Goal: Task Accomplishment & Management: Use online tool/utility

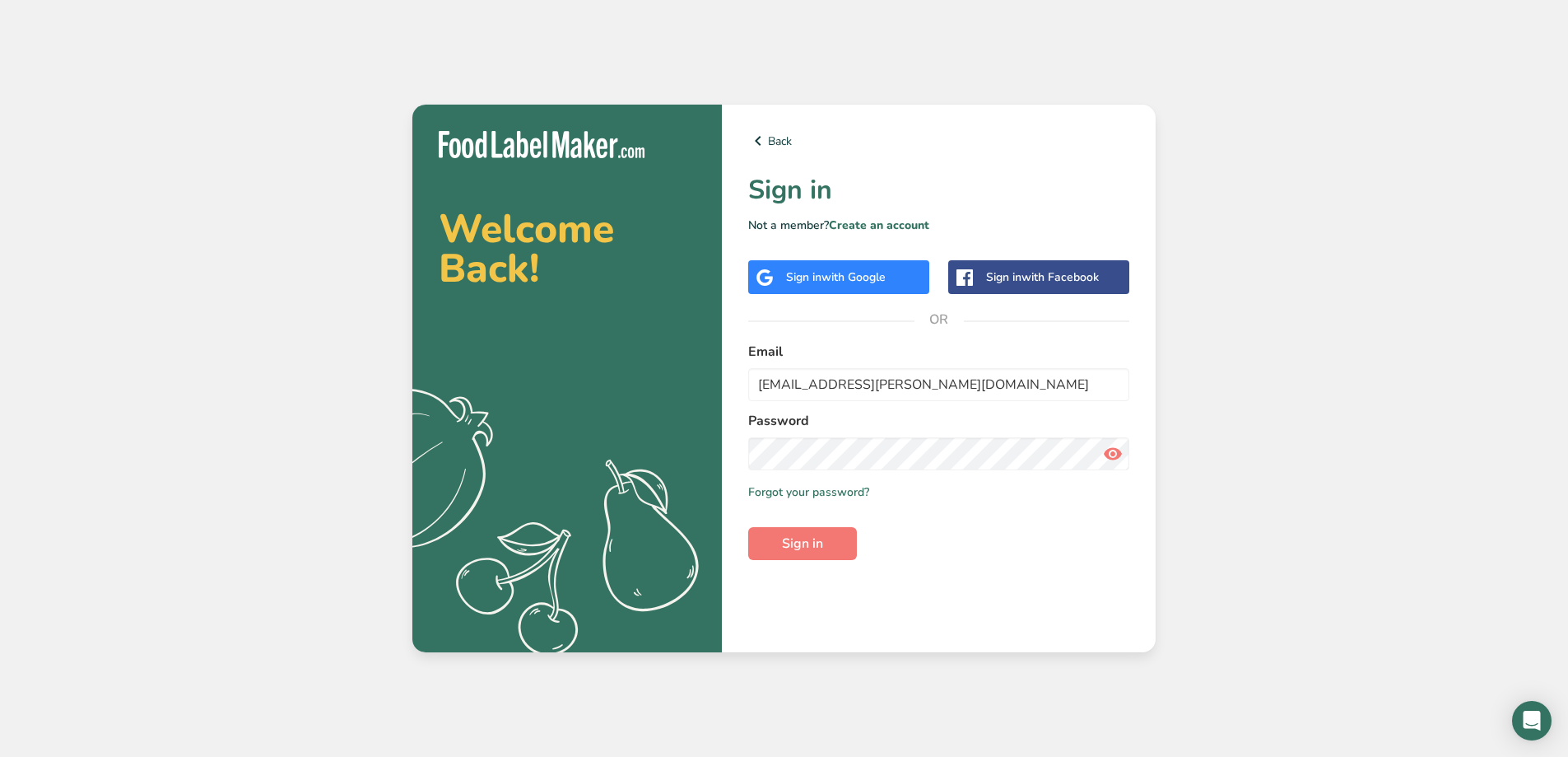
click at [829, 544] on button "Sign in" at bounding box center [803, 543] width 109 height 33
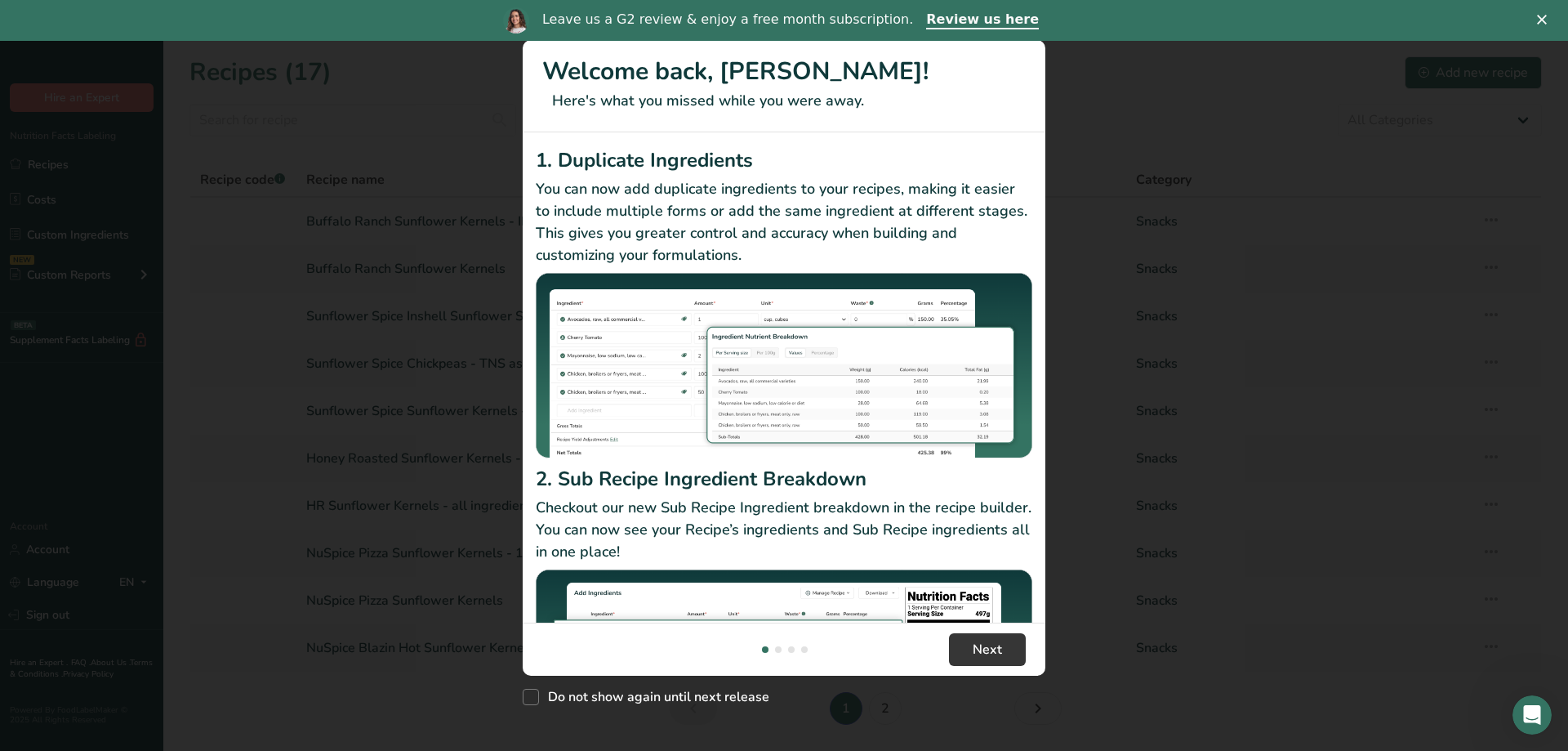
click at [1542, 24] on icon "Close" at bounding box center [1542, 19] width 10 height 10
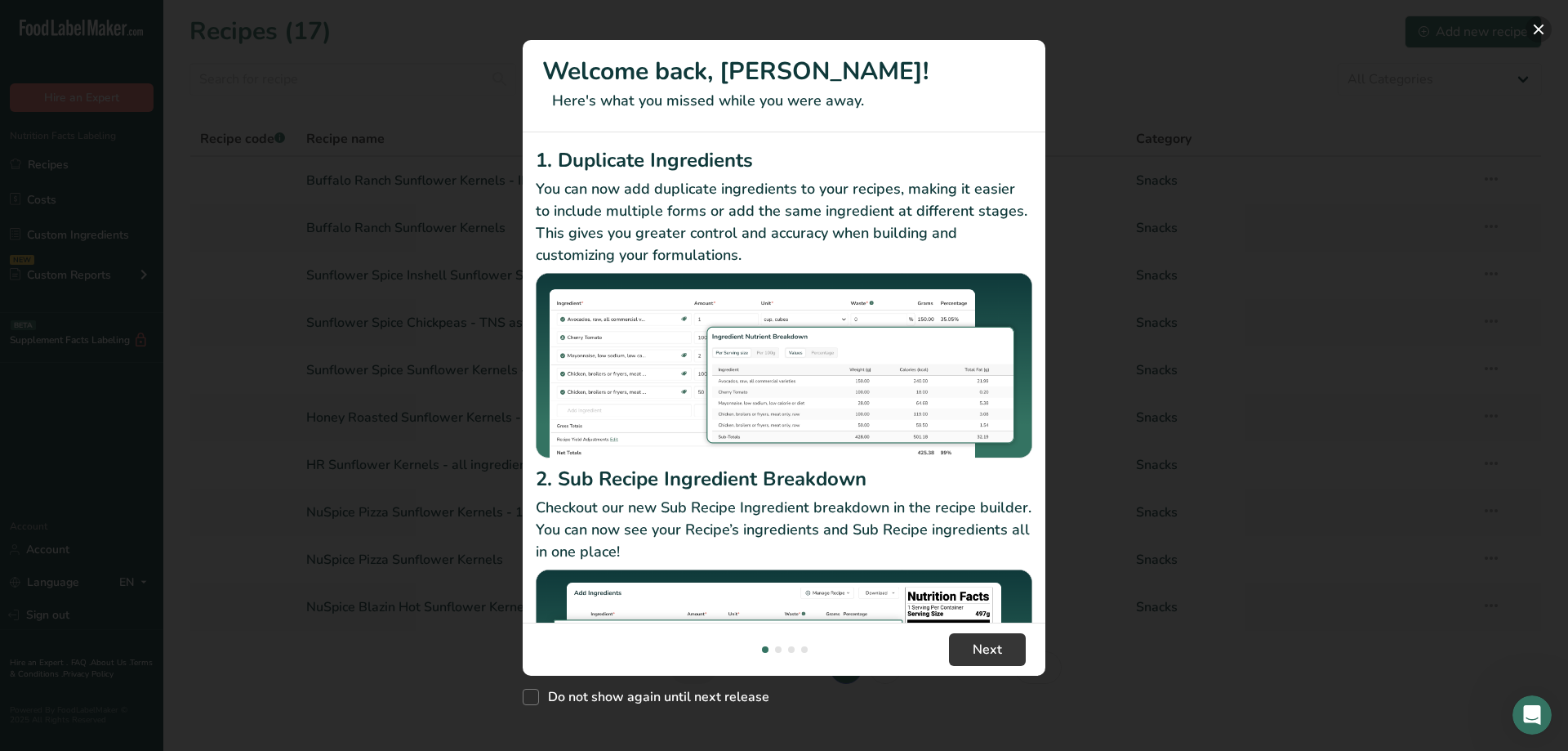
click at [1541, 35] on button "New Features" at bounding box center [1538, 29] width 26 height 26
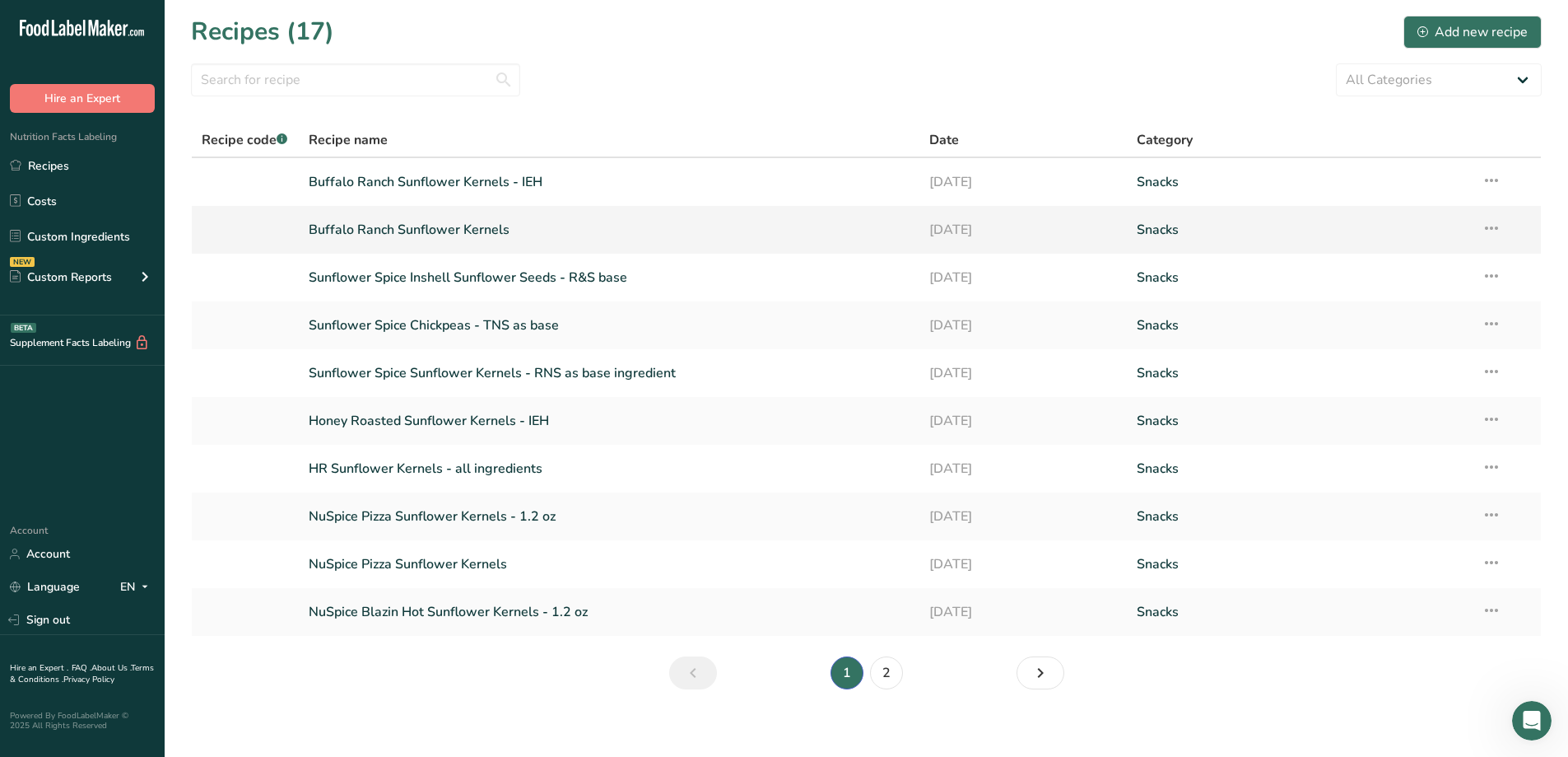
click at [463, 232] on link "Buffalo Ranch Sunflower Kernels" at bounding box center [609, 230] width 602 height 35
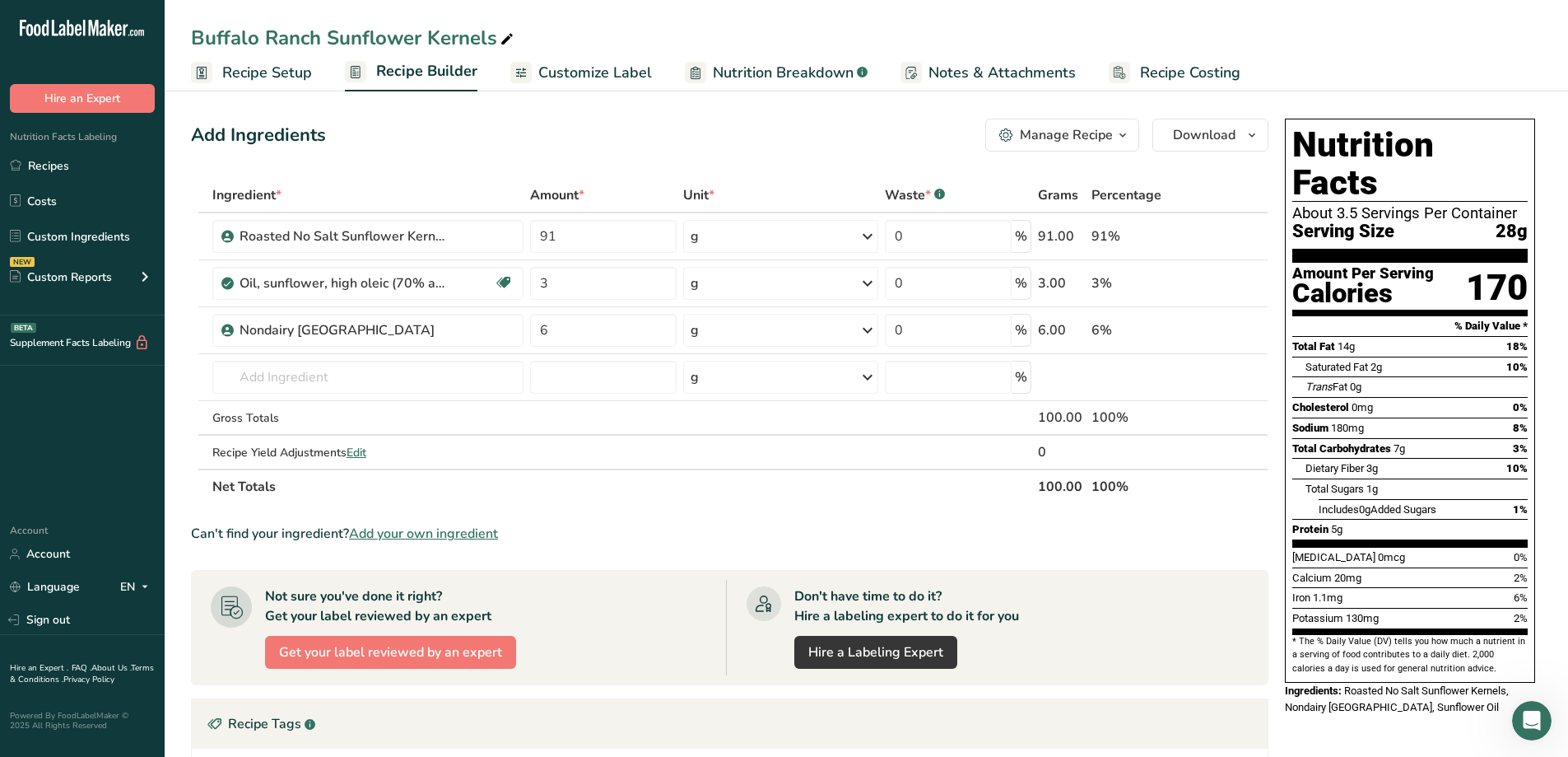
click at [256, 82] on span "Recipe Setup" at bounding box center [268, 72] width 90 height 22
click at [565, 236] on input "91" at bounding box center [603, 236] width 147 height 33
drag, startPoint x: 565, startPoint y: 236, endPoint x: 536, endPoint y: 234, distance: 29.1
click at [536, 234] on input "91" at bounding box center [603, 236] width 147 height 33
type input "25.8"
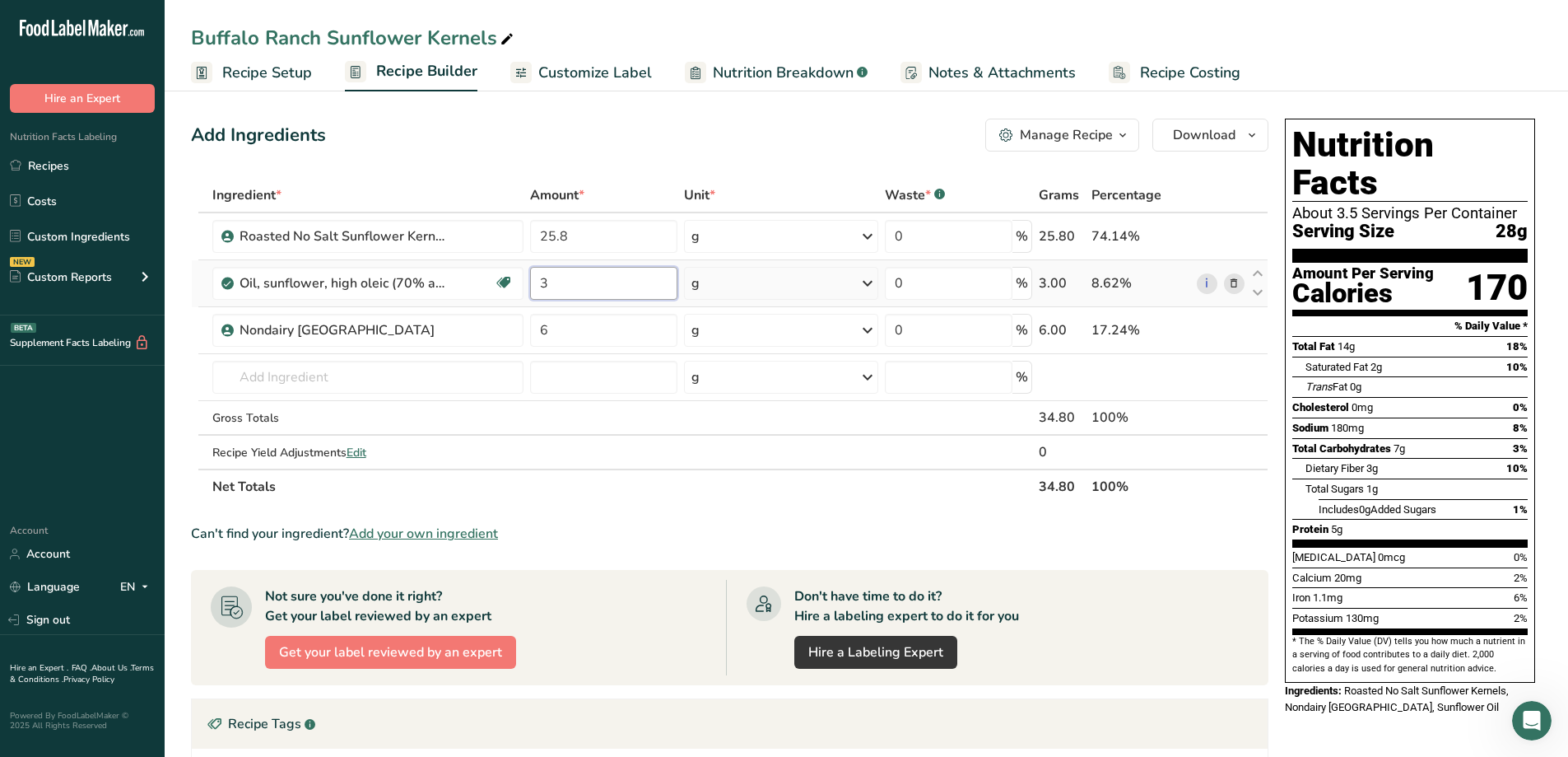
click at [558, 276] on div "Ingredient * Amount * Unit * Waste * .a-a{fill:#347362;}.b-a{fill:#fff;} Grams …" at bounding box center [729, 341] width 1078 height 326
type input "3"
type input "0.85"
click at [561, 325] on div "Ingredient * Amount * Unit * Waste * .a-a{fill:#347362;}.b-a{fill:#fff;} Grams …" at bounding box center [729, 341] width 1078 height 326
click at [561, 325] on input "6" at bounding box center [603, 330] width 147 height 33
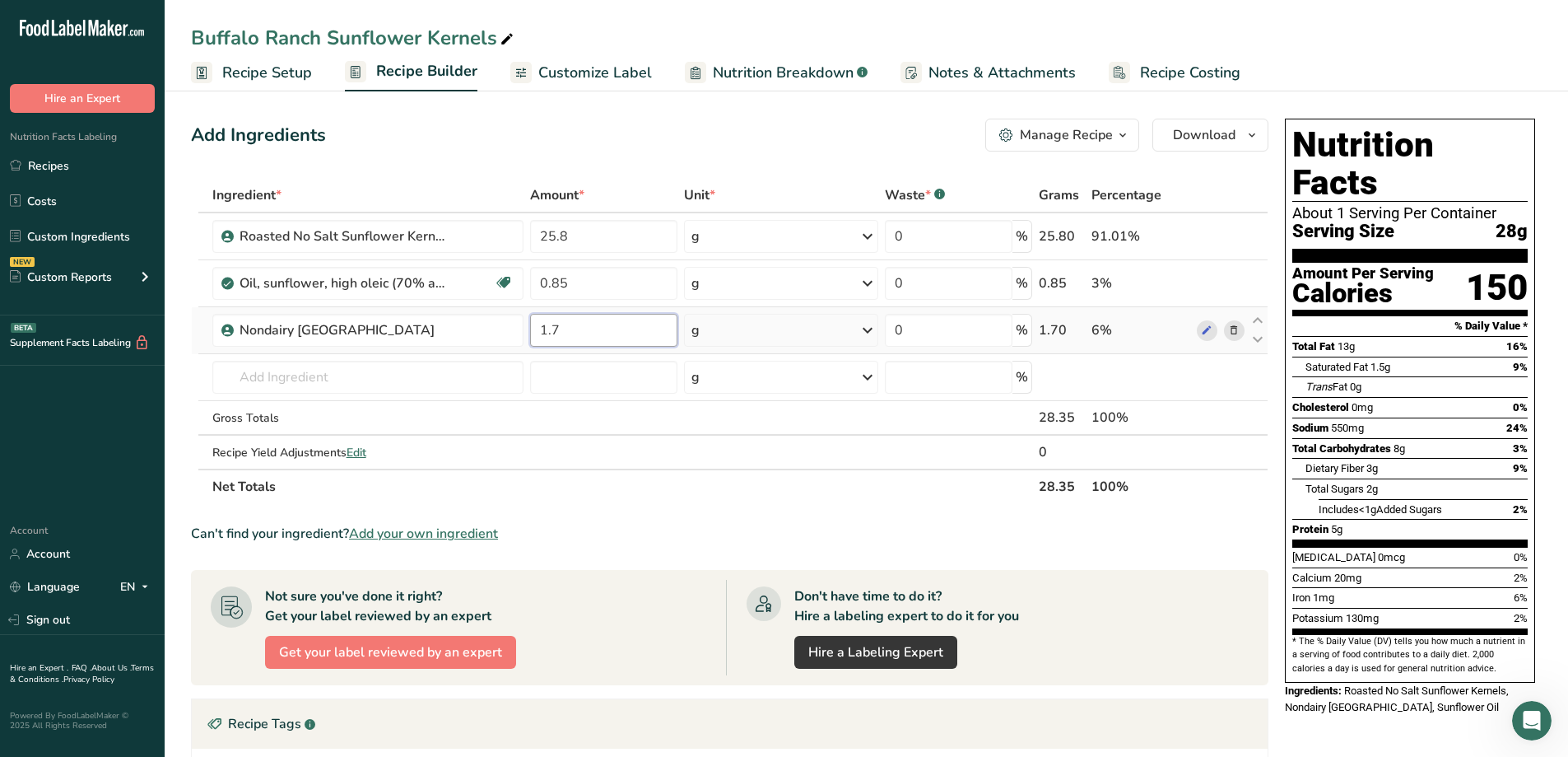
type input "1"
type input "6"
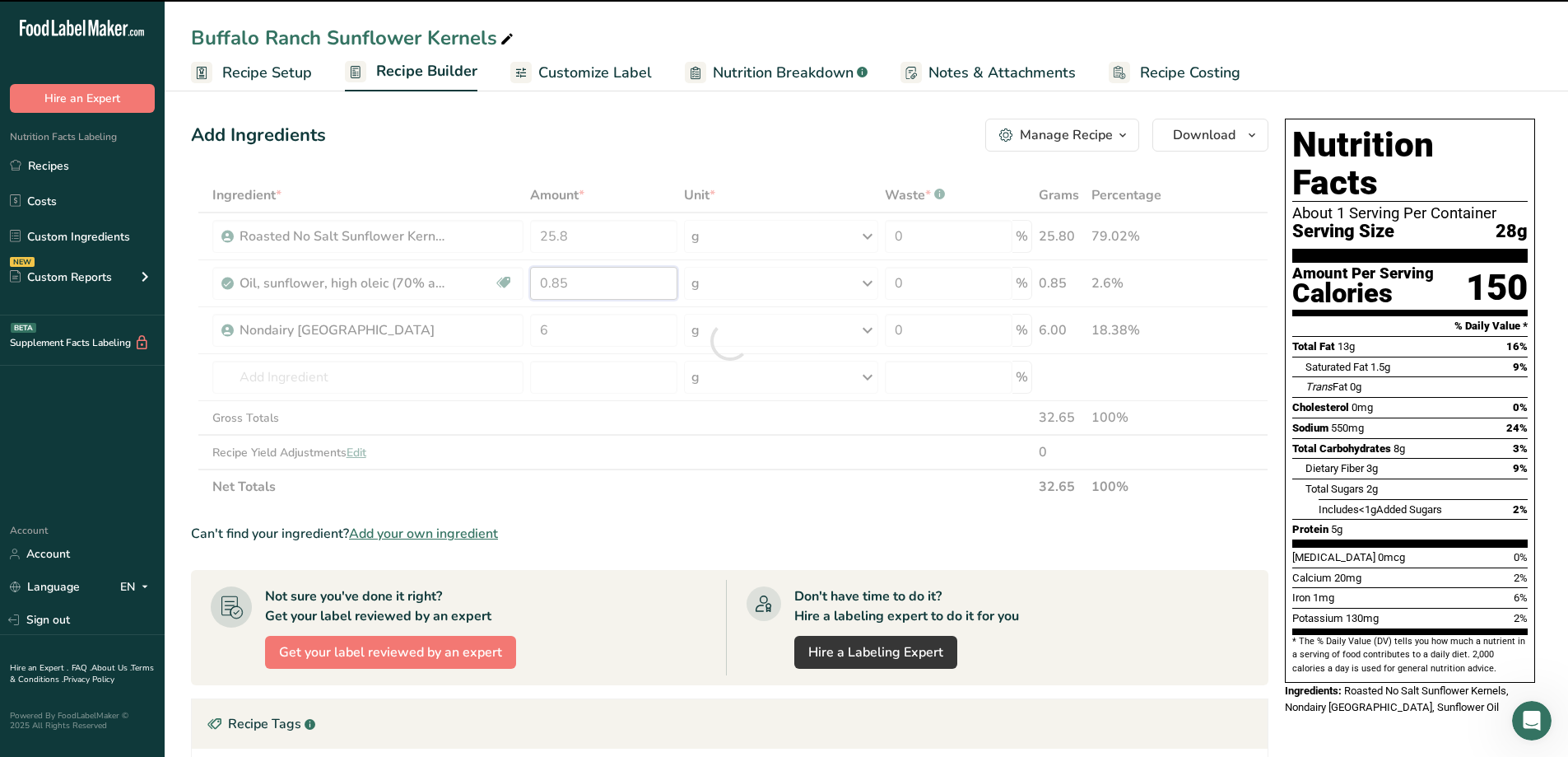
drag, startPoint x: 574, startPoint y: 284, endPoint x: 534, endPoint y: 283, distance: 40.0
click at [534, 283] on div "Ingredient * Amount * Unit * Waste * .a-a{fill:#347362;}.b-a{fill:#fff;} Grams …" at bounding box center [729, 341] width 1078 height 326
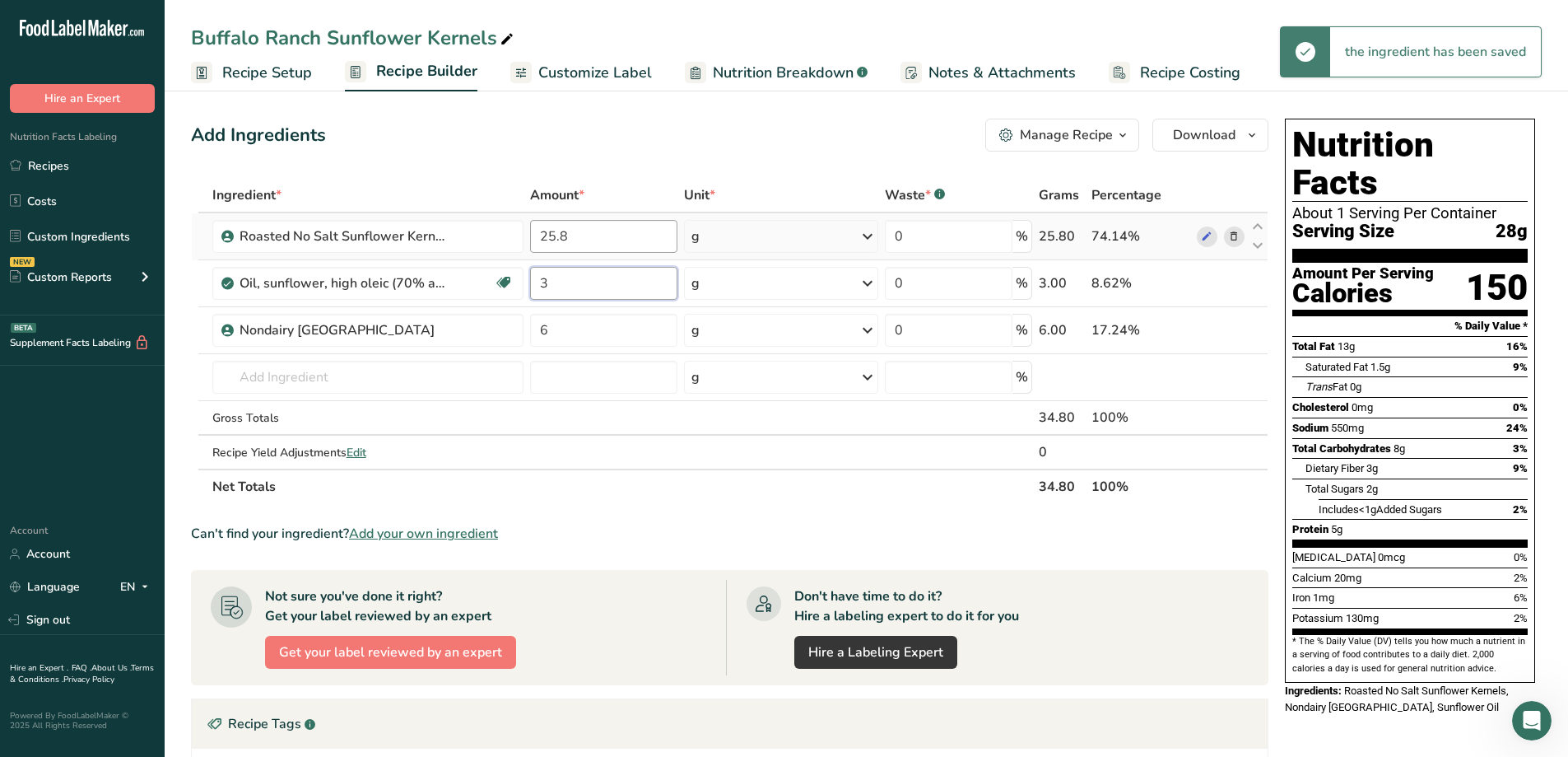
type input "3"
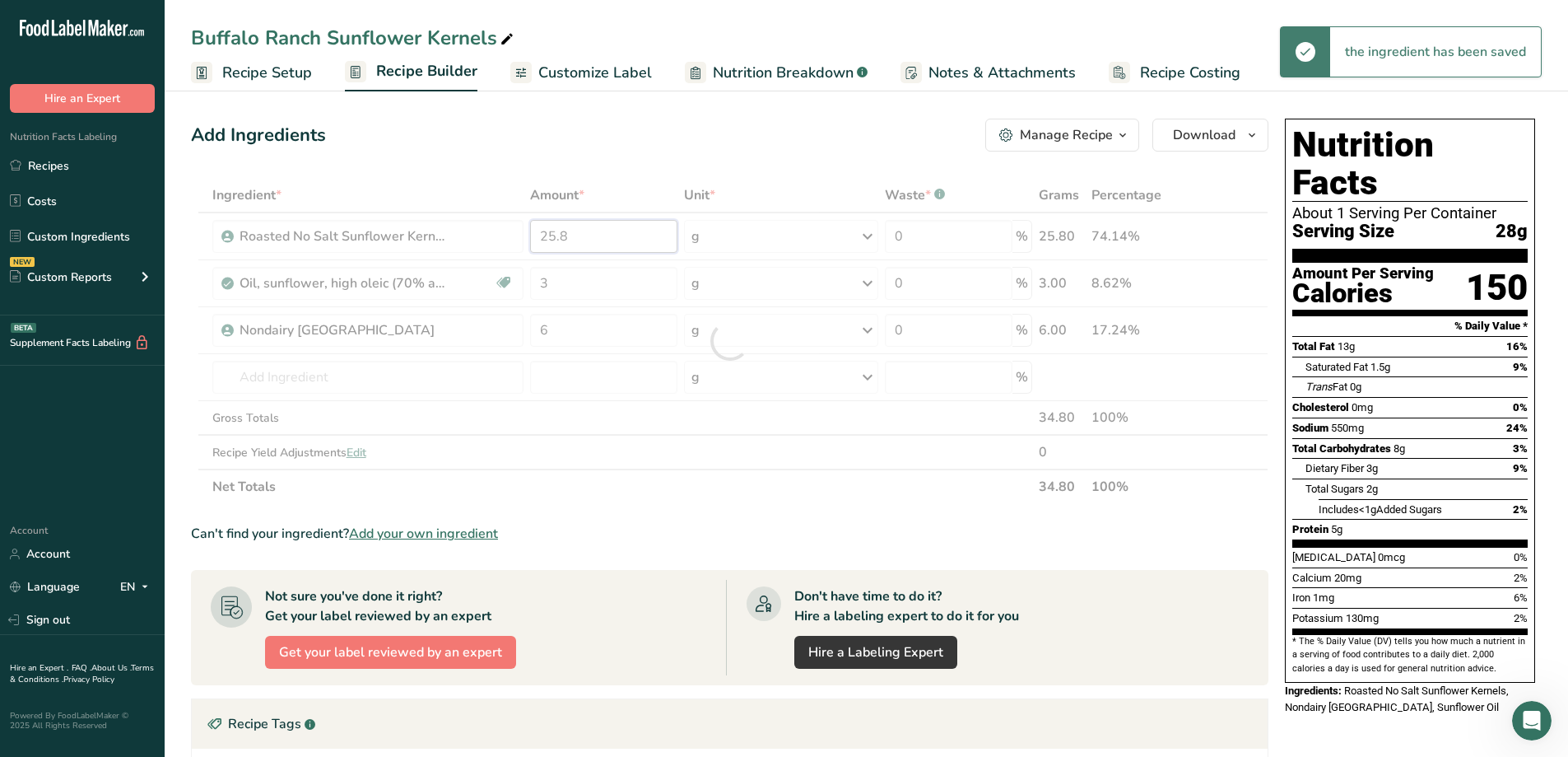
drag, startPoint x: 572, startPoint y: 236, endPoint x: 521, endPoint y: 236, distance: 51.0
click at [521, 236] on div "Ingredient * Amount * Unit * Waste * .a-a{fill:#347362;}.b-a{fill:#fff;} Grams …" at bounding box center [729, 341] width 1078 height 326
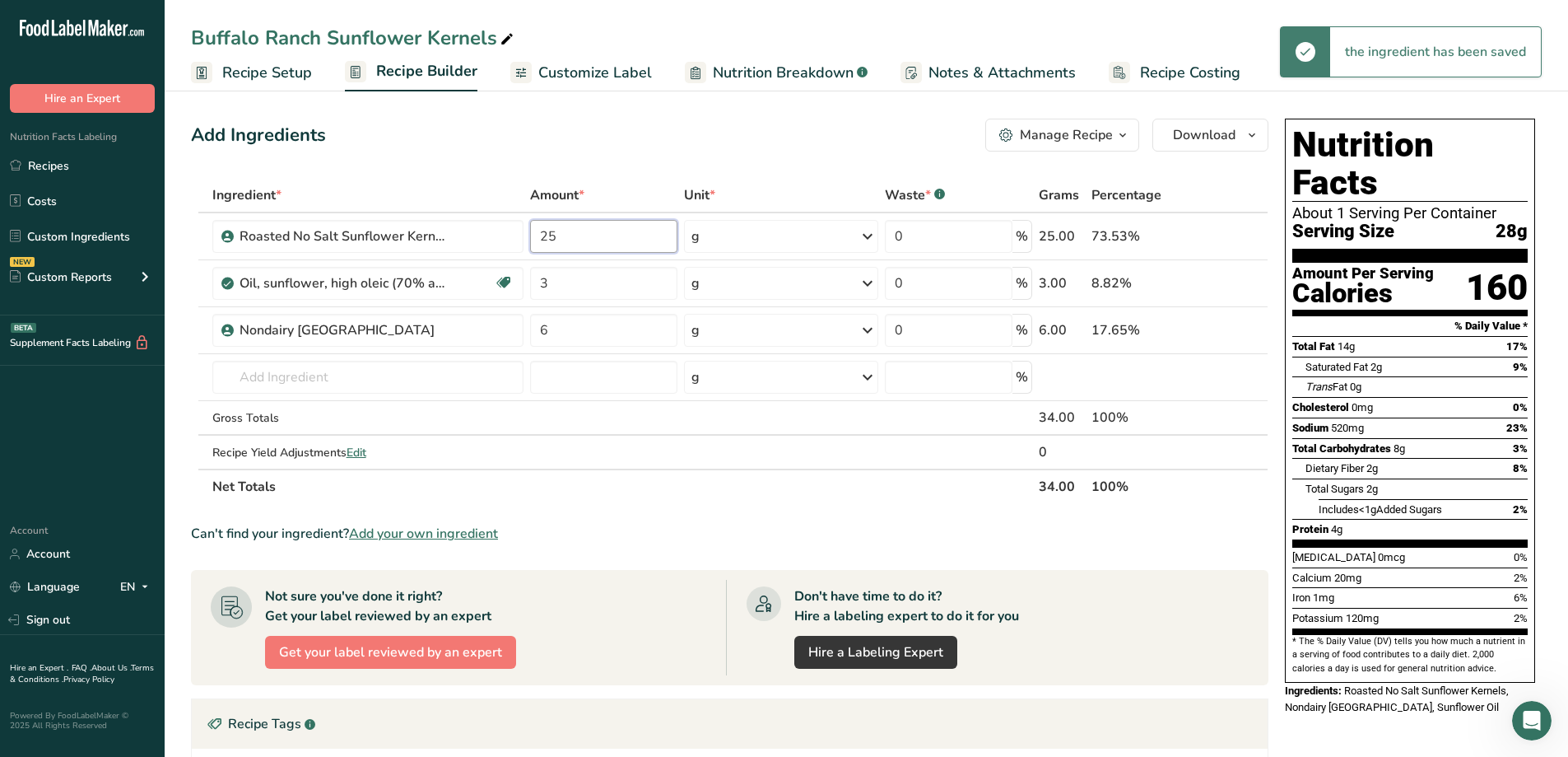
type input "2"
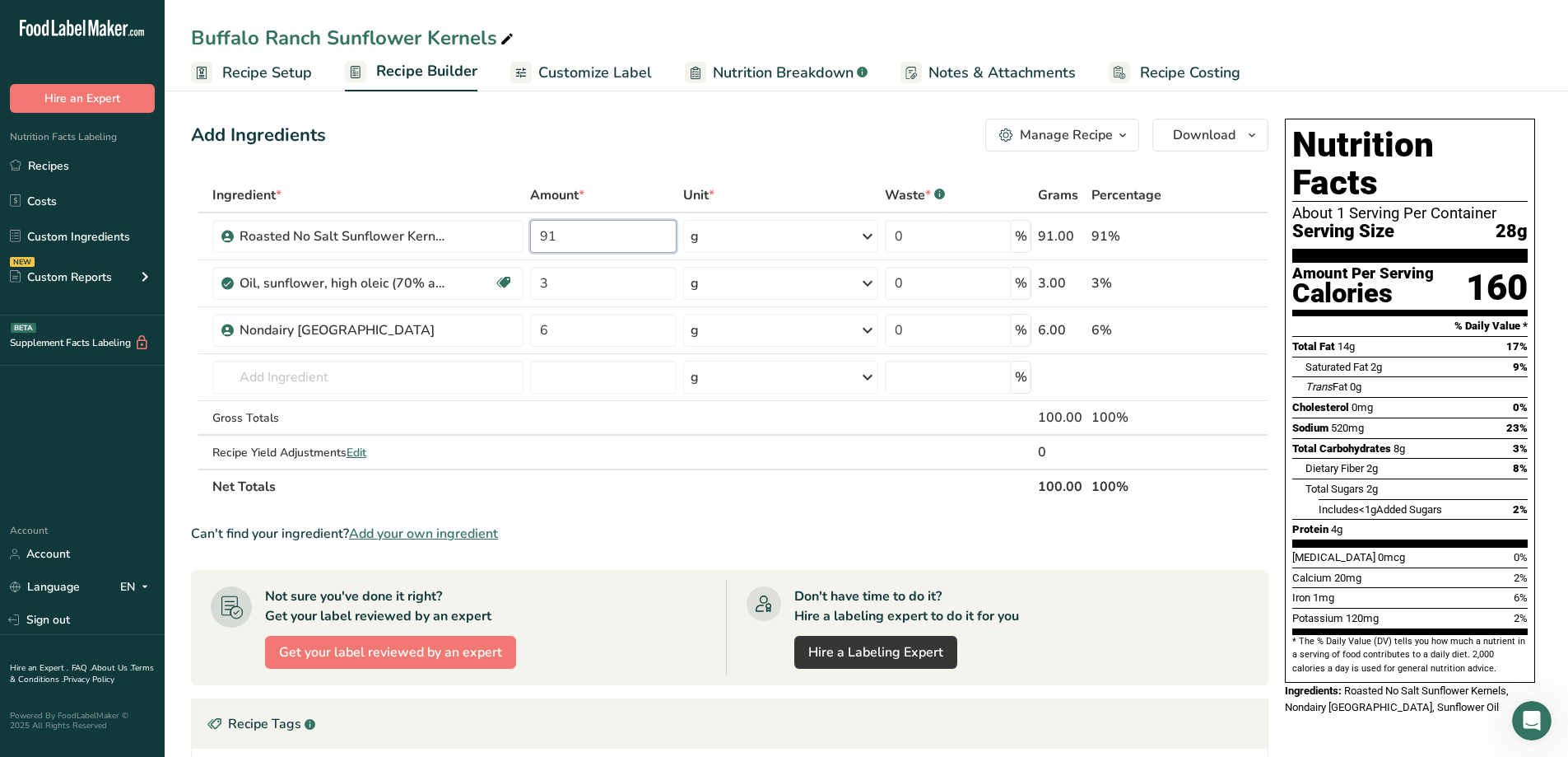
type input "91"
click at [717, 497] on div "Ingredient * Amount * Unit * Waste * .a-a{fill:#347362;}.b-a{fill:#fff;} Grams …" at bounding box center [729, 341] width 1078 height 326
click at [37, 171] on link "Recipes" at bounding box center [82, 165] width 165 height 31
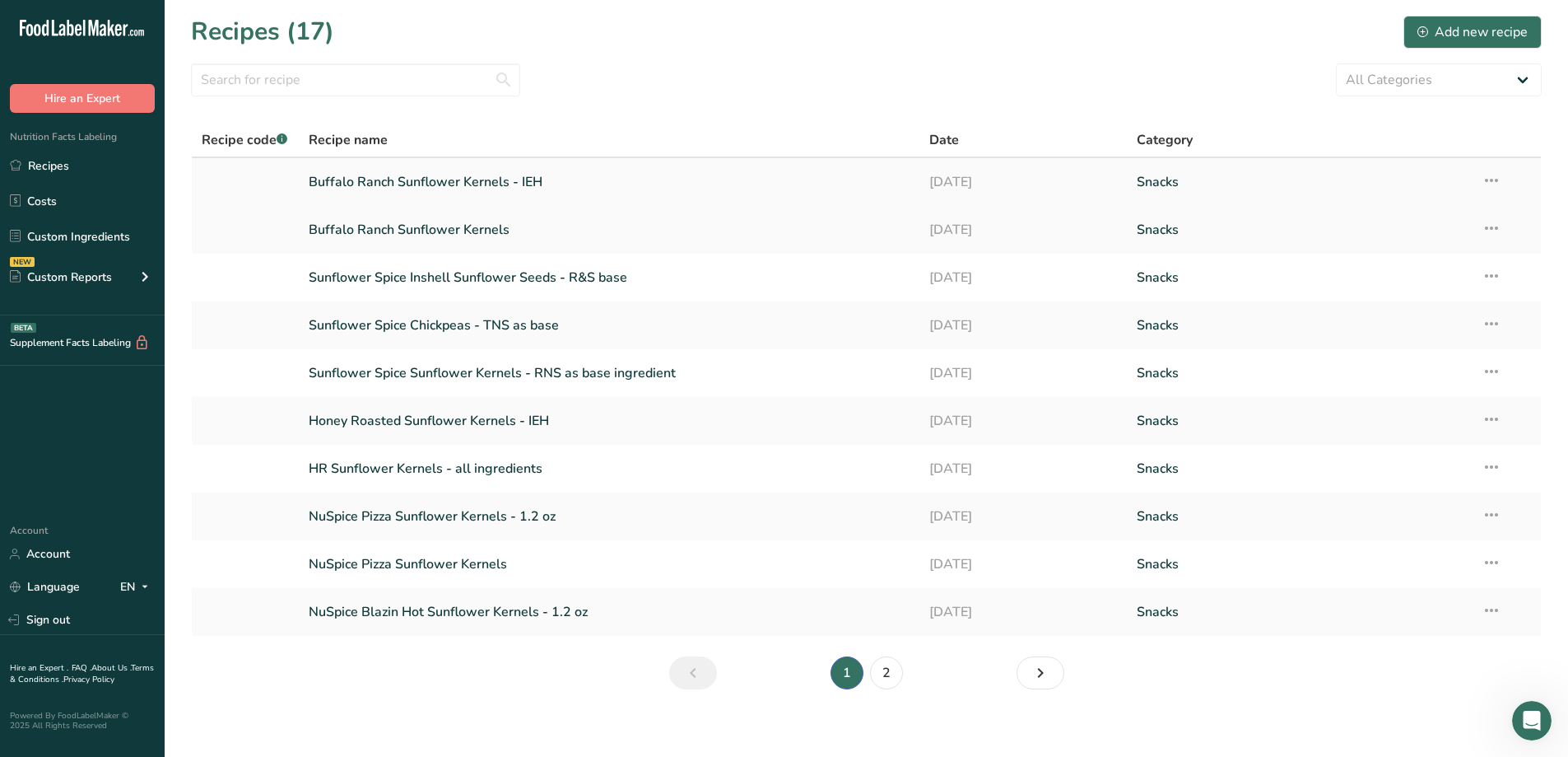
click at [370, 184] on link "Buffalo Ranch Sunflower Kernels - IEH" at bounding box center [609, 182] width 602 height 35
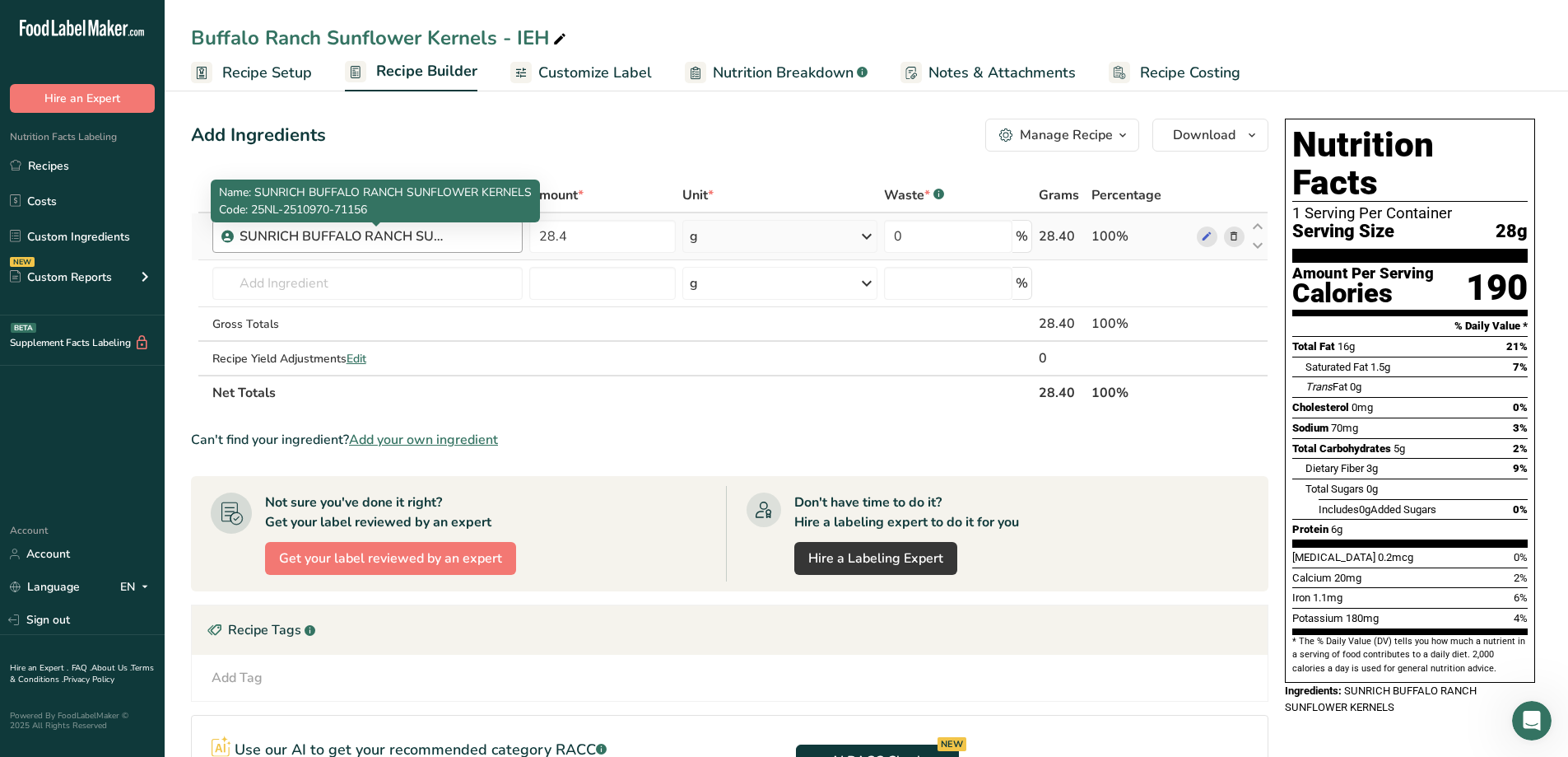
click at [302, 234] on div "SUNRICH BUFFALO RANCH SUNFLOWER KERNELS" at bounding box center [342, 236] width 206 height 20
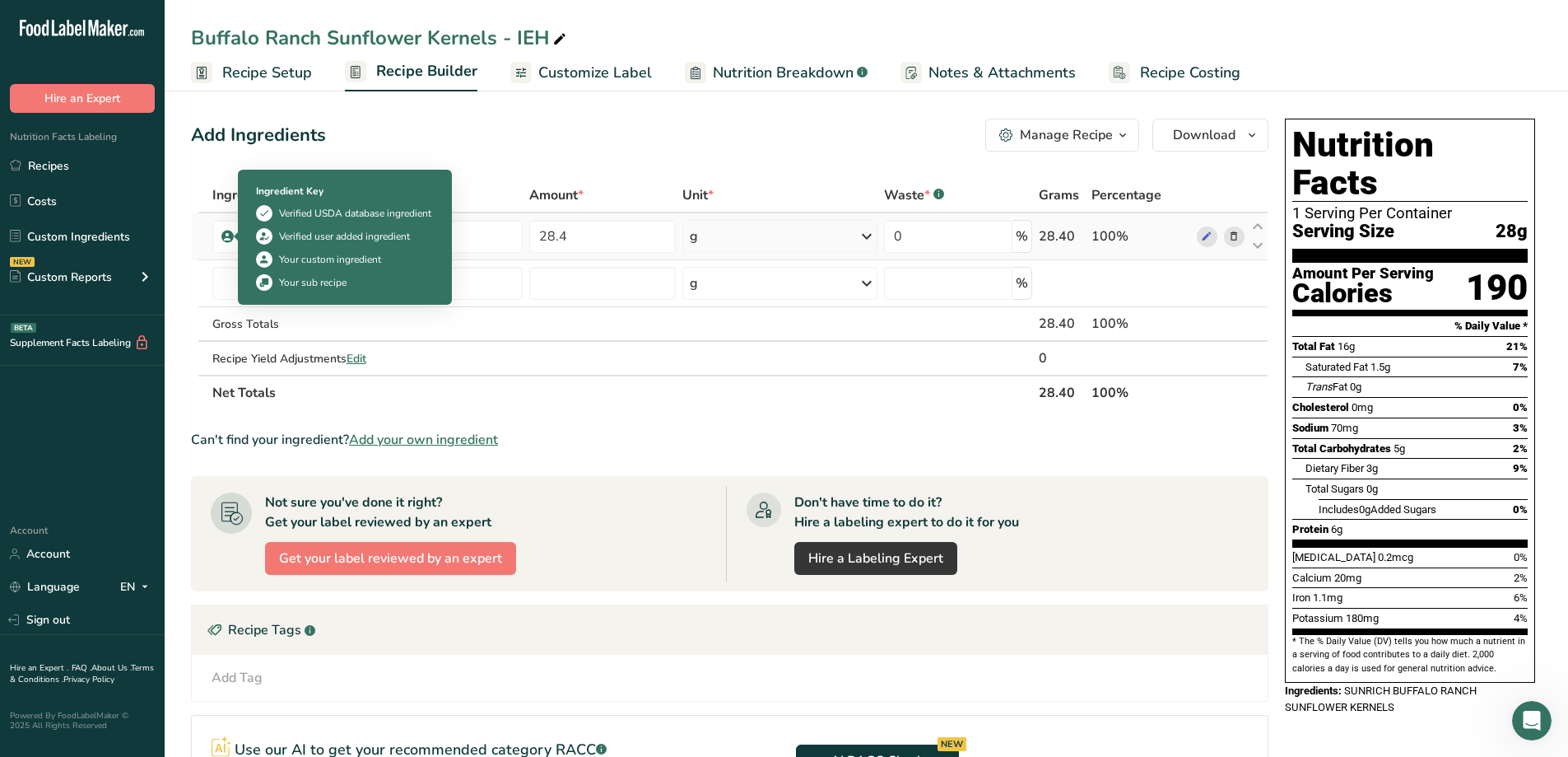
click at [224, 236] on icon at bounding box center [227, 236] width 10 height 15
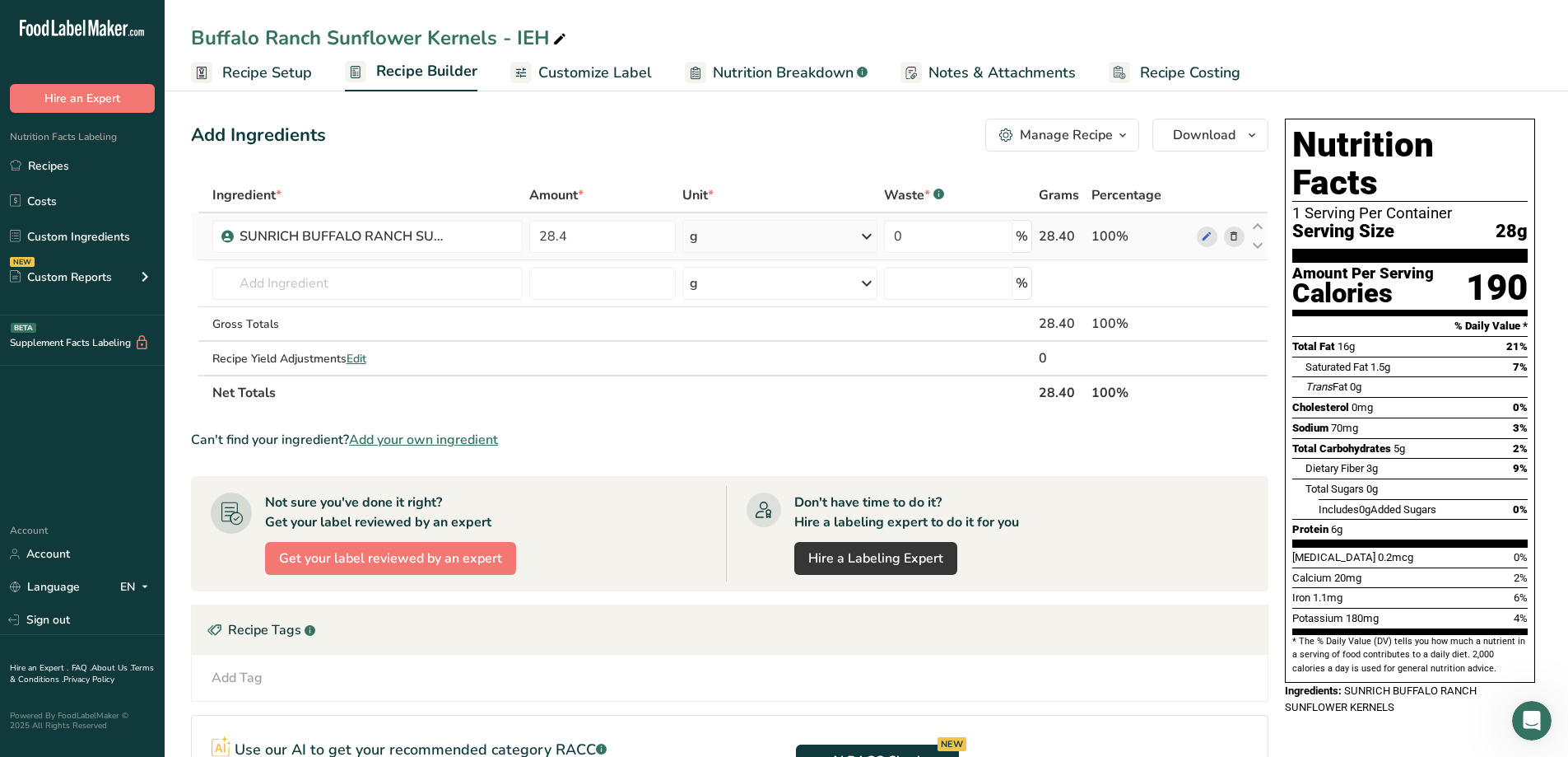
click at [224, 236] on icon at bounding box center [227, 236] width 10 height 15
click at [729, 71] on span "Nutrition Breakdown" at bounding box center [784, 72] width 141 height 22
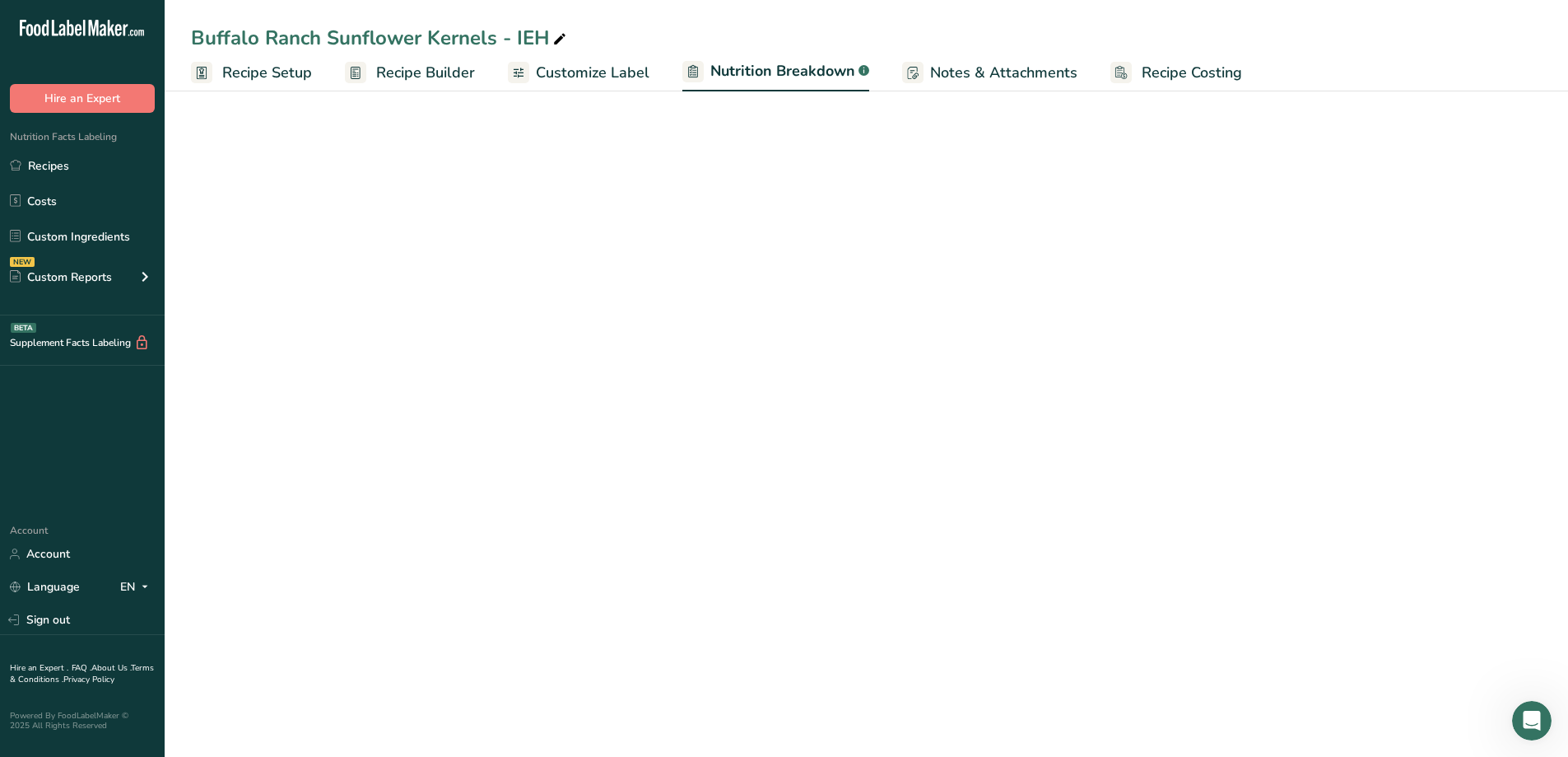
select select "Calories"
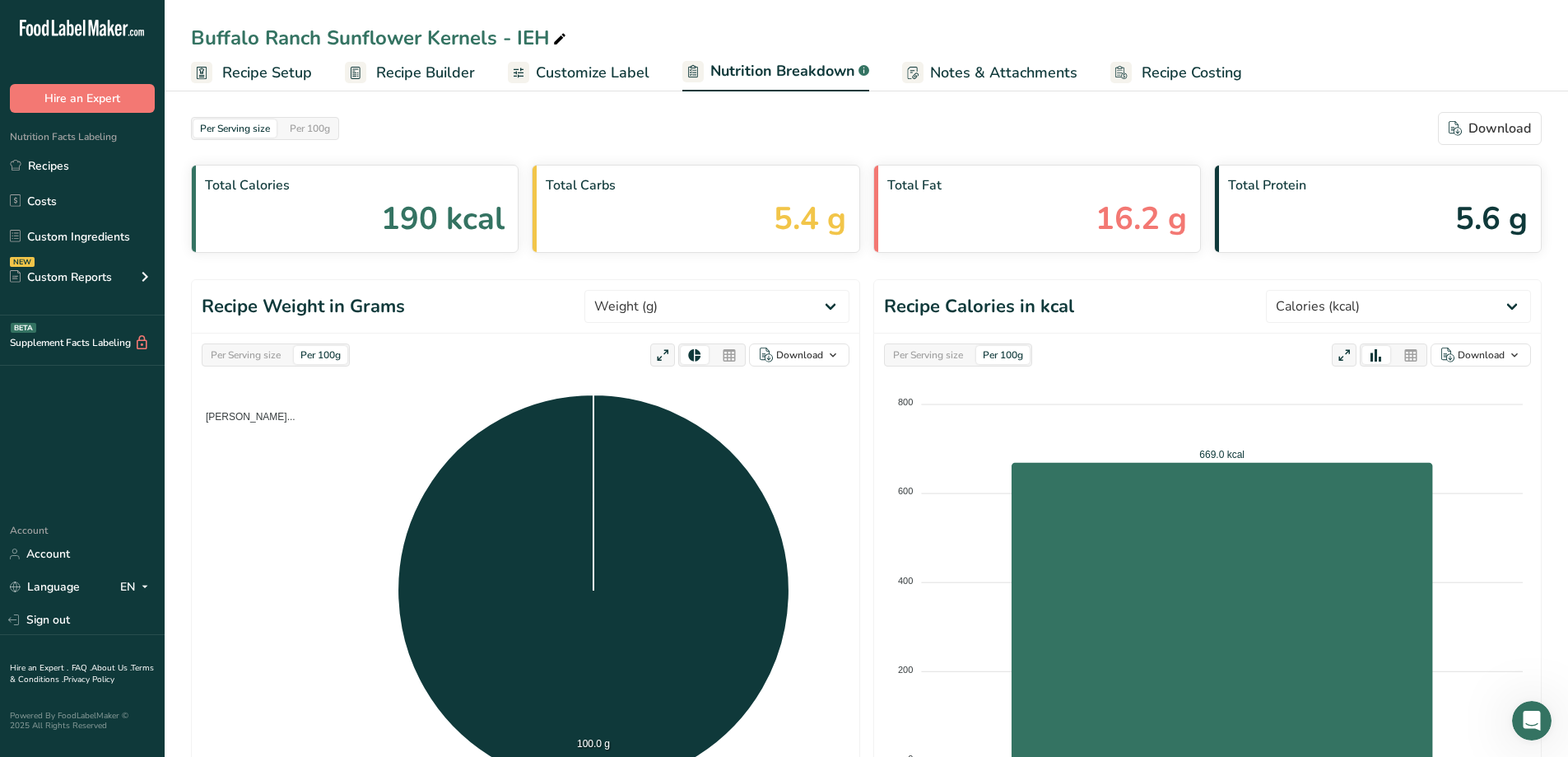
click at [424, 74] on span "Recipe Builder" at bounding box center [426, 72] width 99 height 22
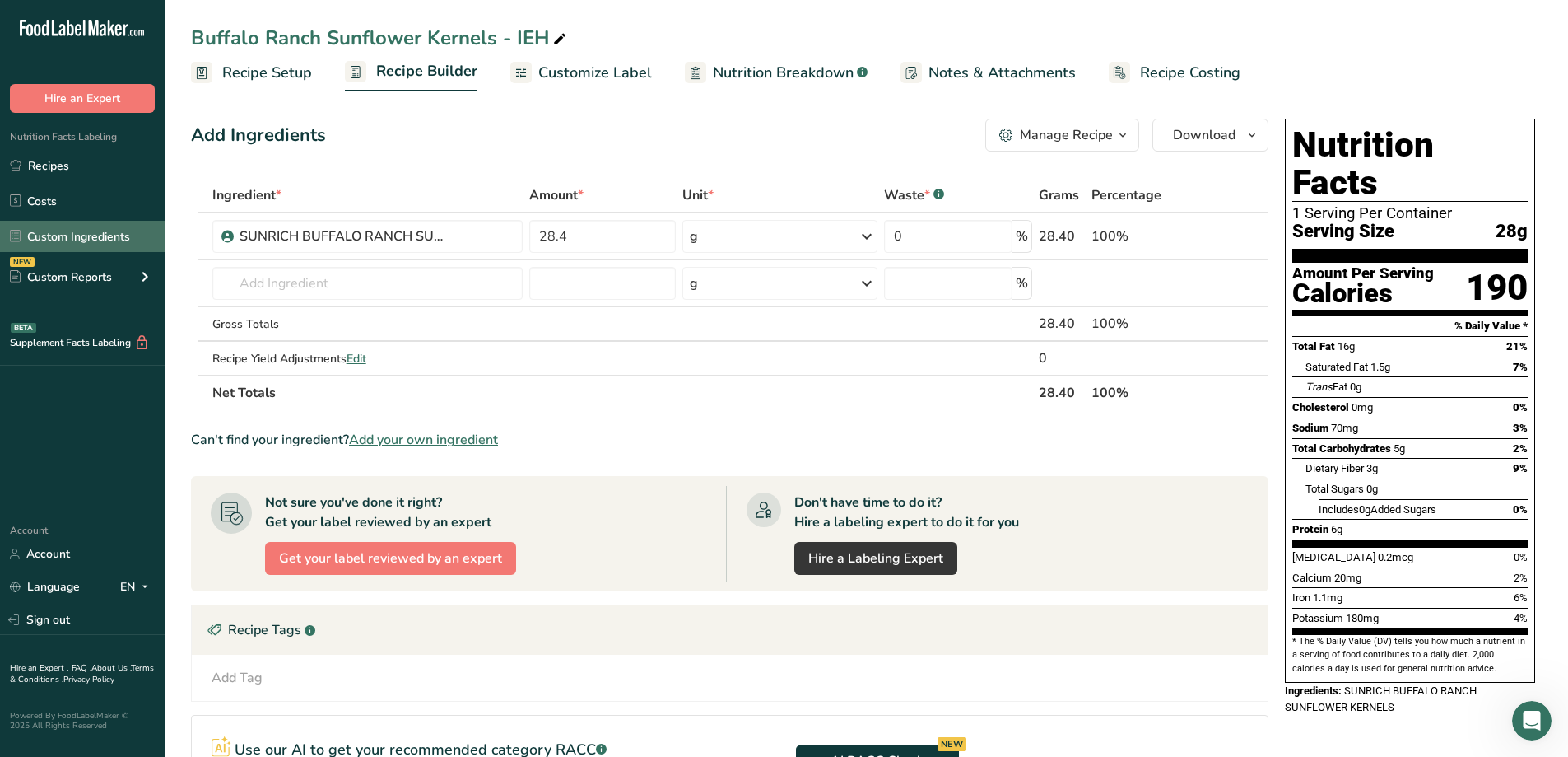
click at [85, 234] on link "Custom Ingredients" at bounding box center [82, 236] width 165 height 31
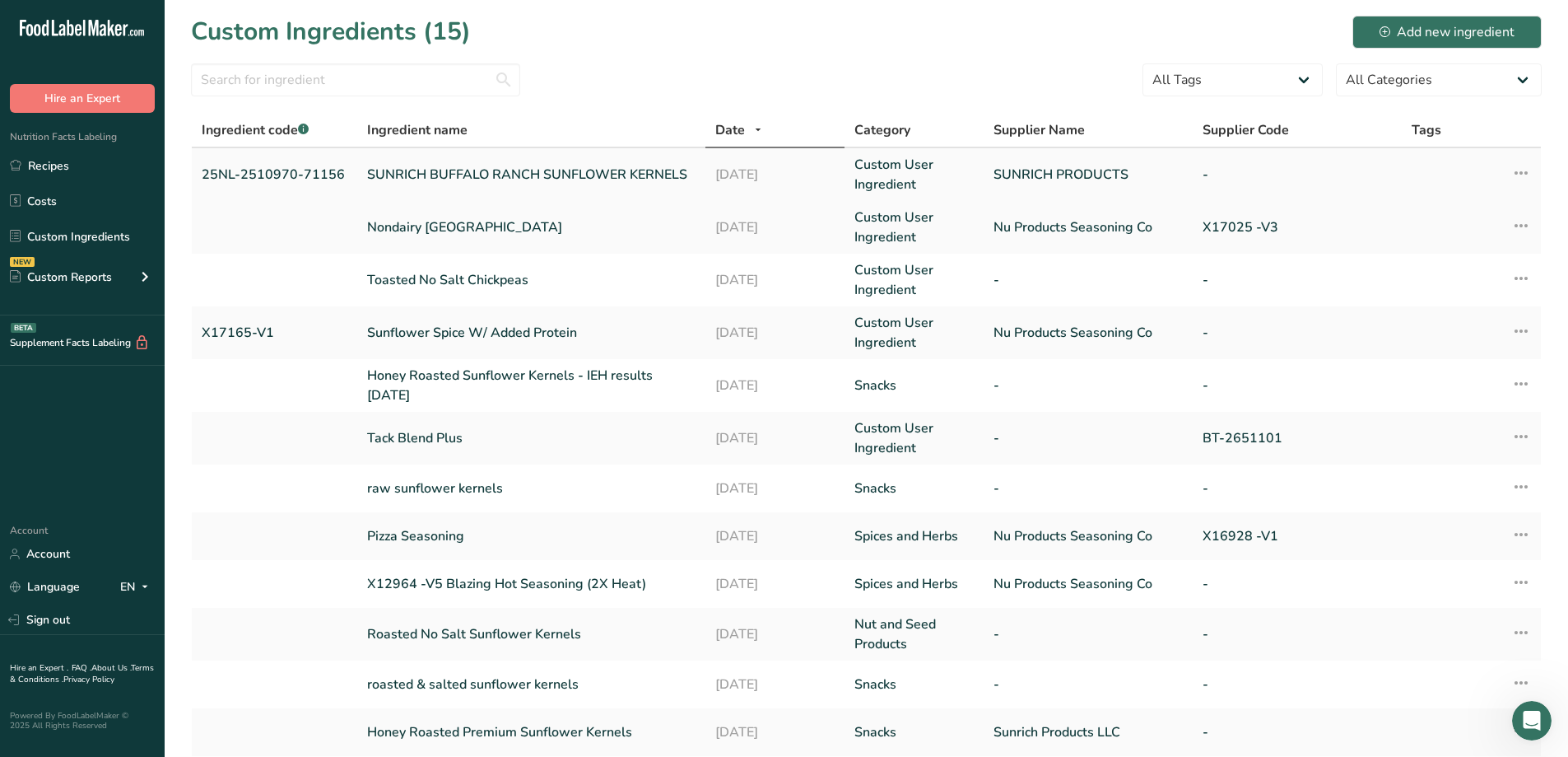
click at [493, 171] on link "SUNRICH BUFFALO RANCH SUNFLOWER KERNELS" at bounding box center [532, 175] width 328 height 20
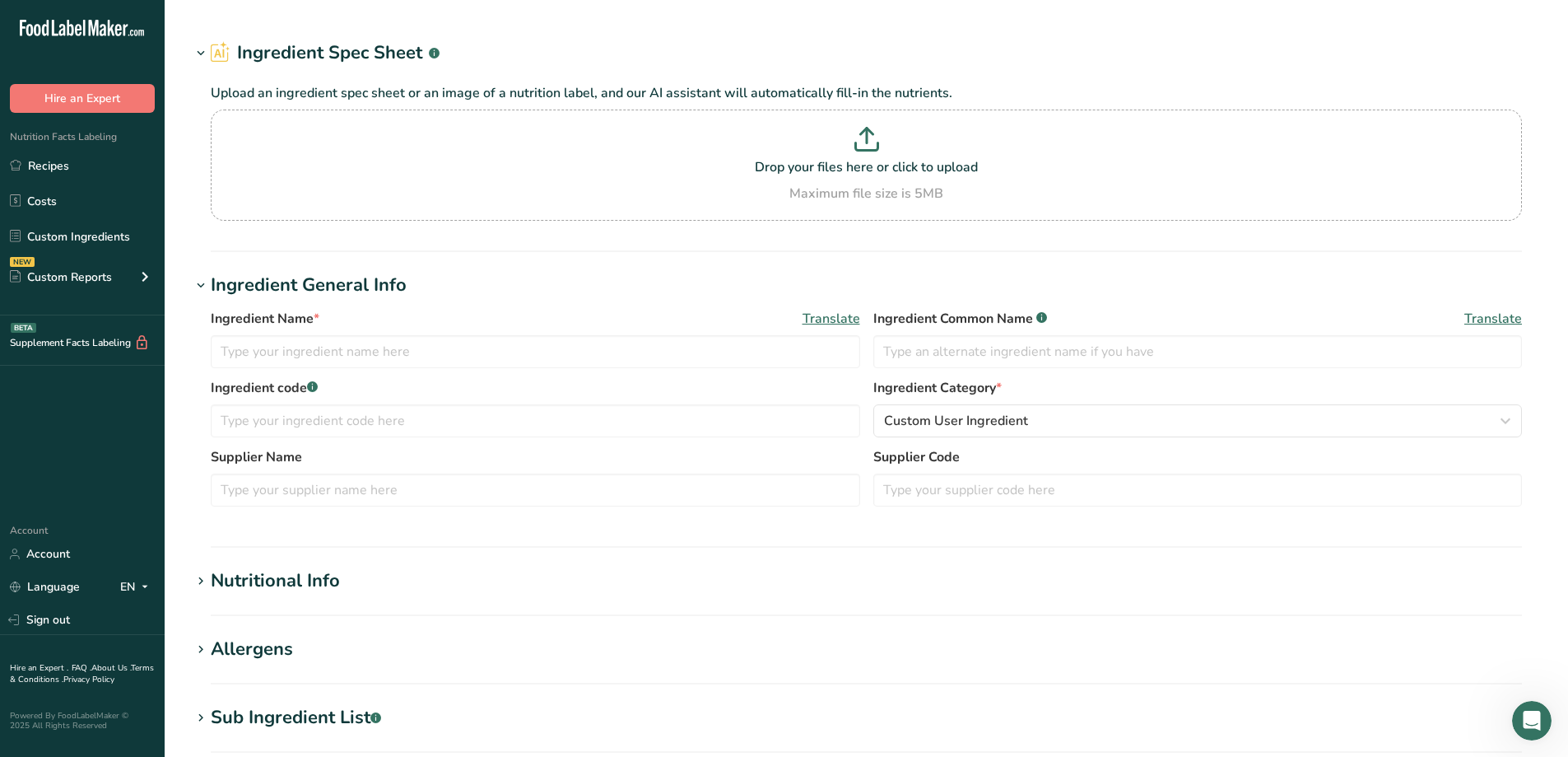
type input "SUNRICH BUFFALO RANCH SUNFLOWER KERNELS"
type input "25NL-2510970-71156"
type input "SUNRICH PRODUCTS"
type input "100"
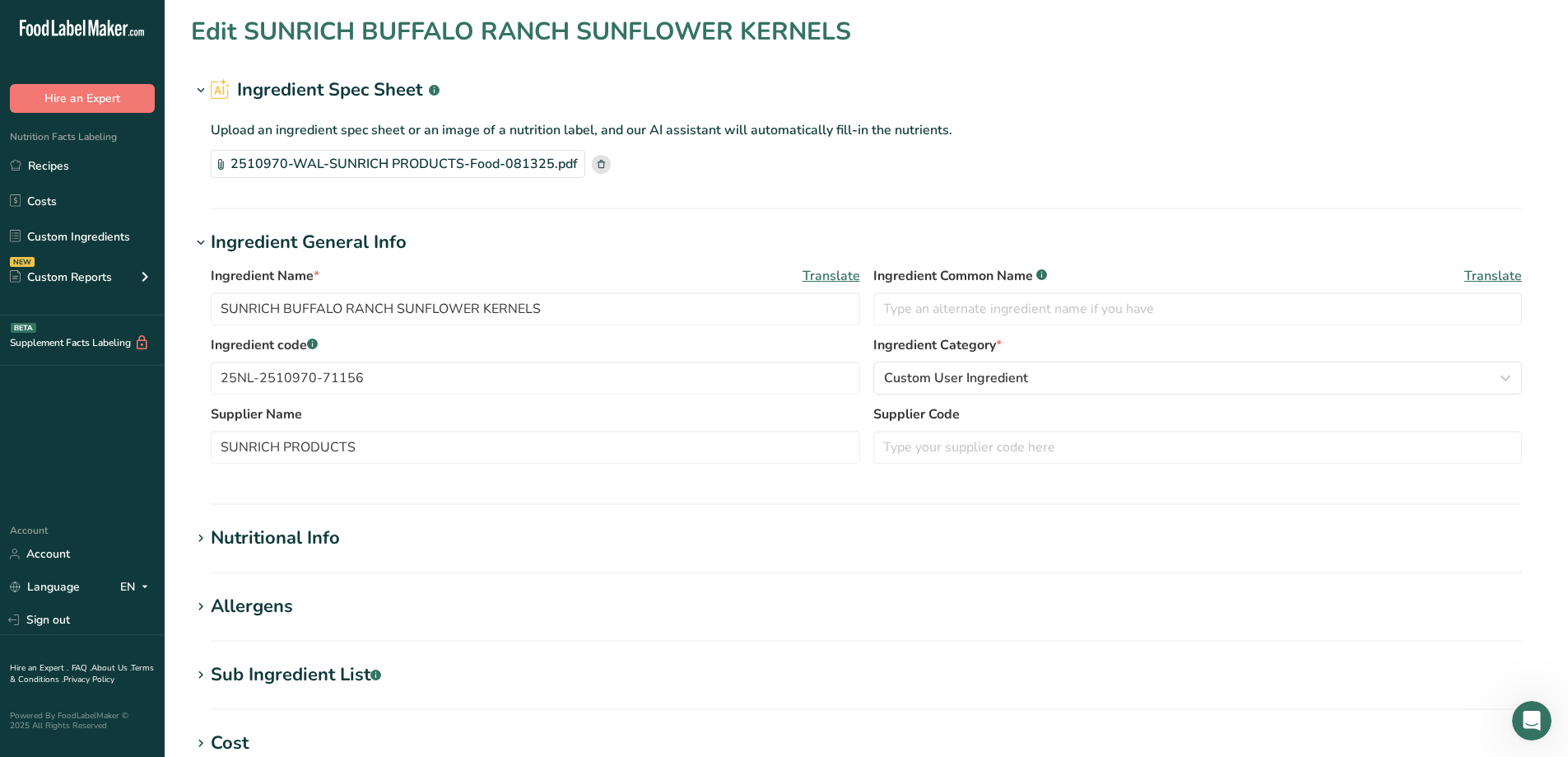
type input "669"
type KJ "2799.1"
type Fat "57.06"
type Fat "4.59"
type Fat "0.03"
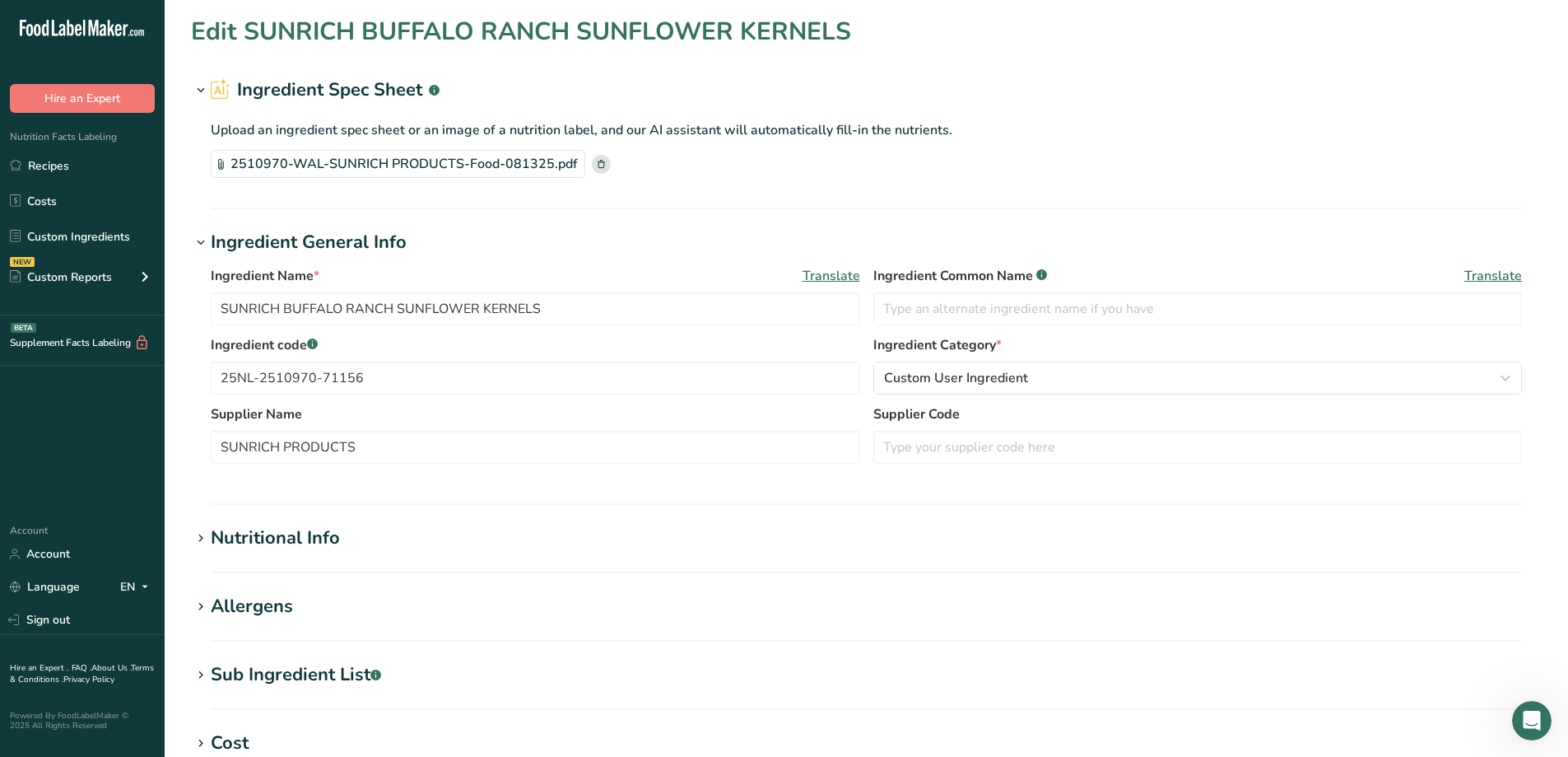
type input "0.5"
type input "243"
type Carbohydrates "19"
type Fiber "9.1"
type Sugars "1.2"
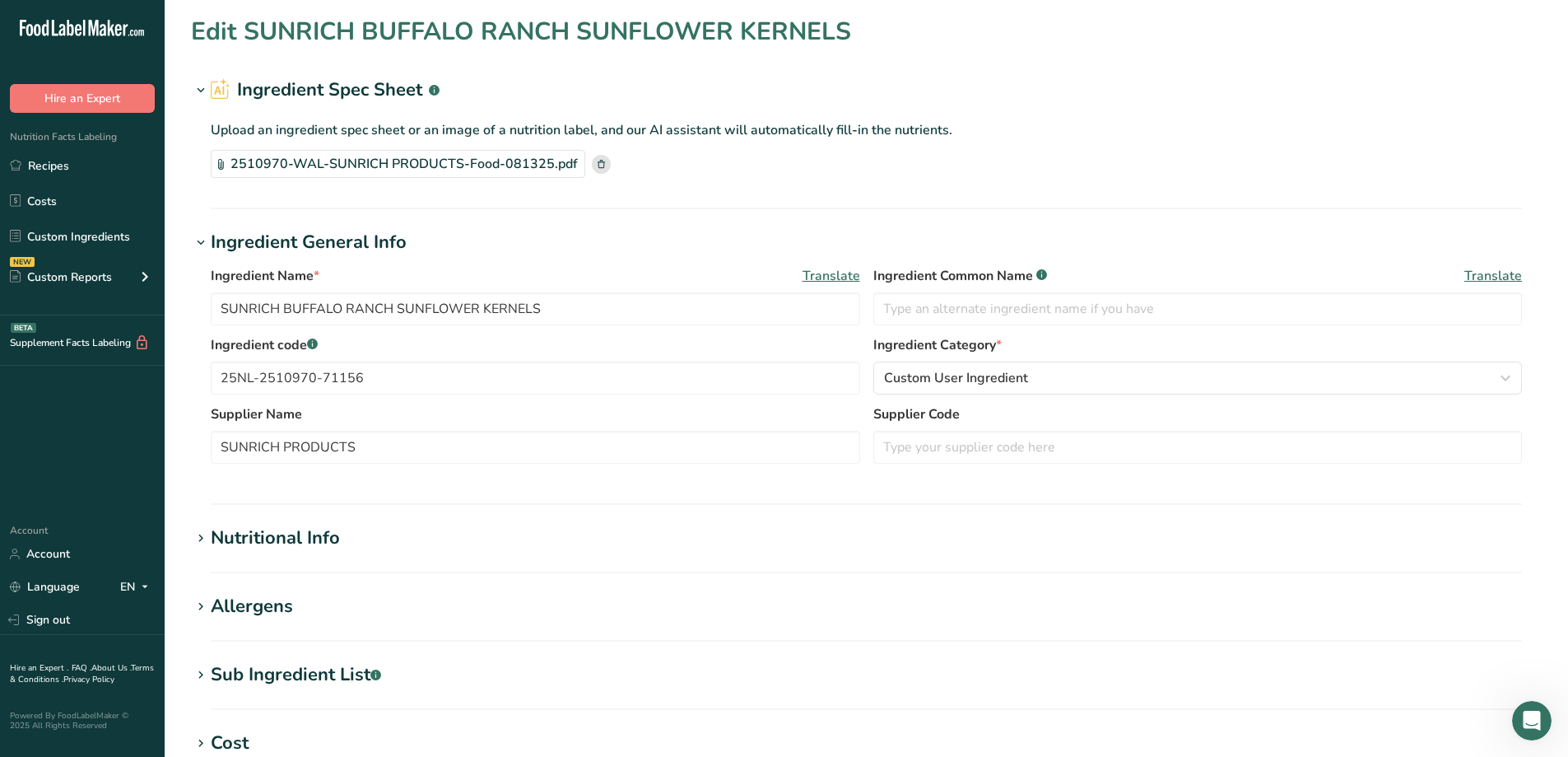
type Sugars "0"
type input "19.77"
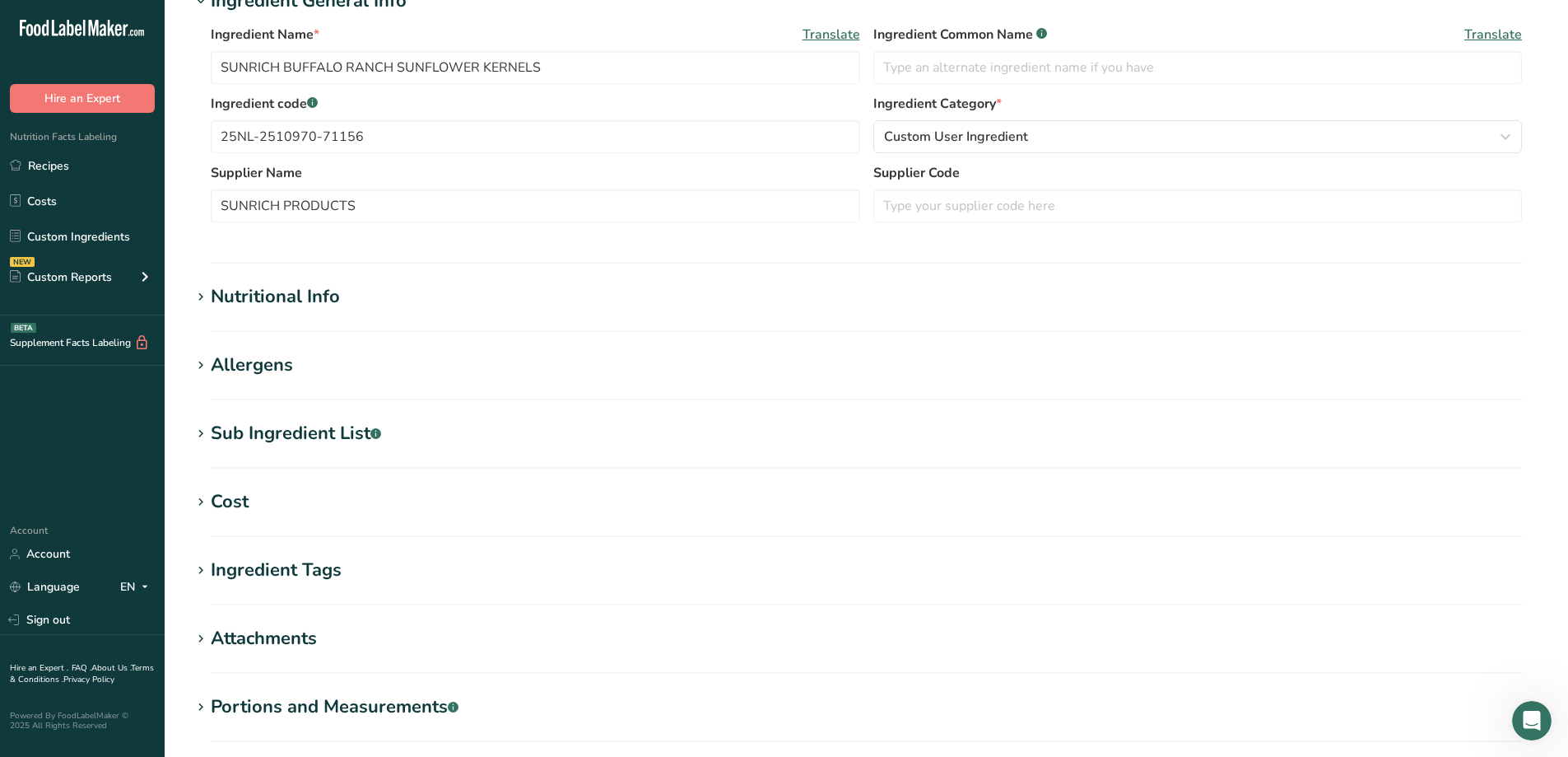
scroll to position [247, 0]
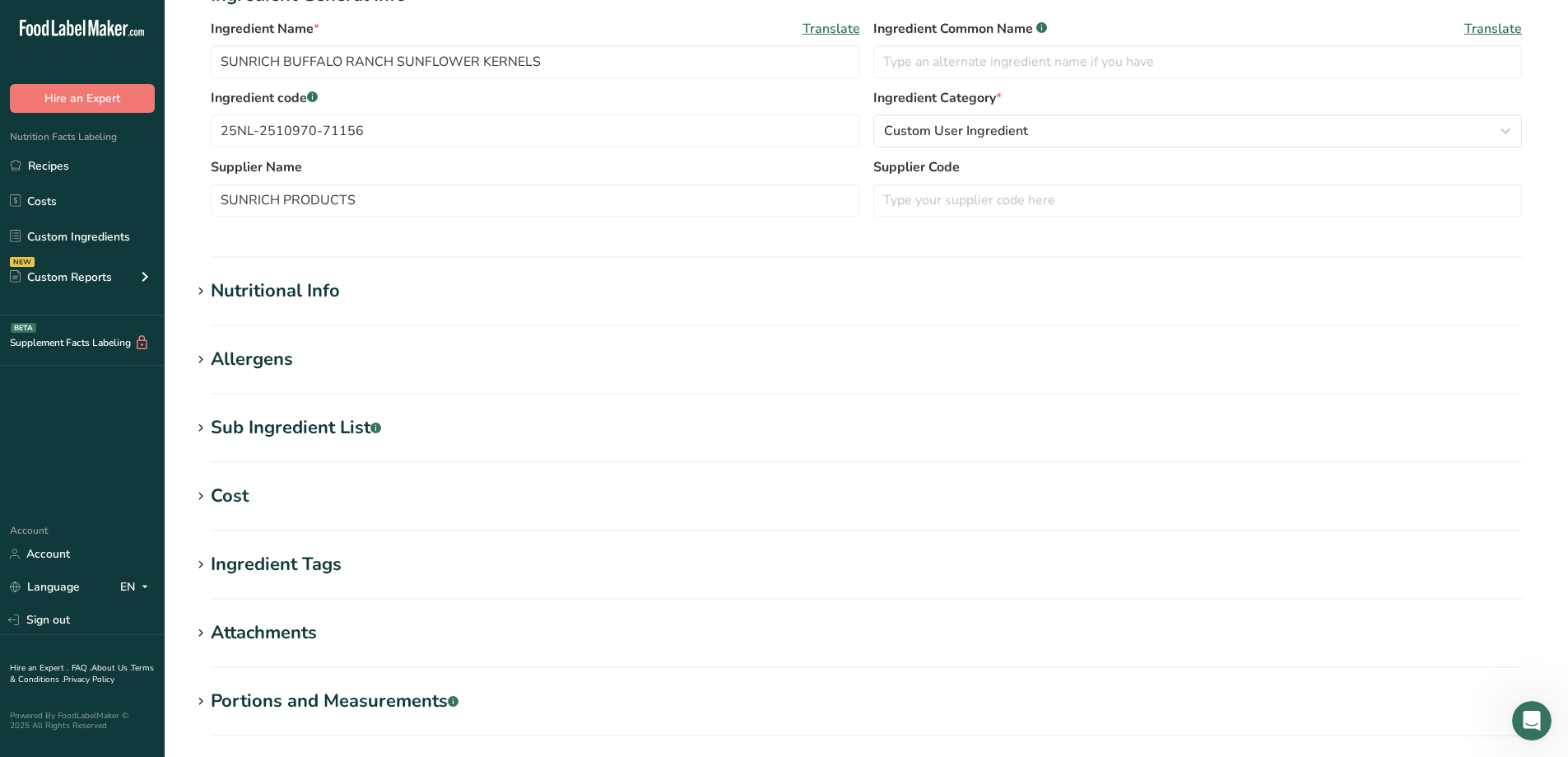
click at [205, 287] on icon at bounding box center [201, 291] width 15 height 23
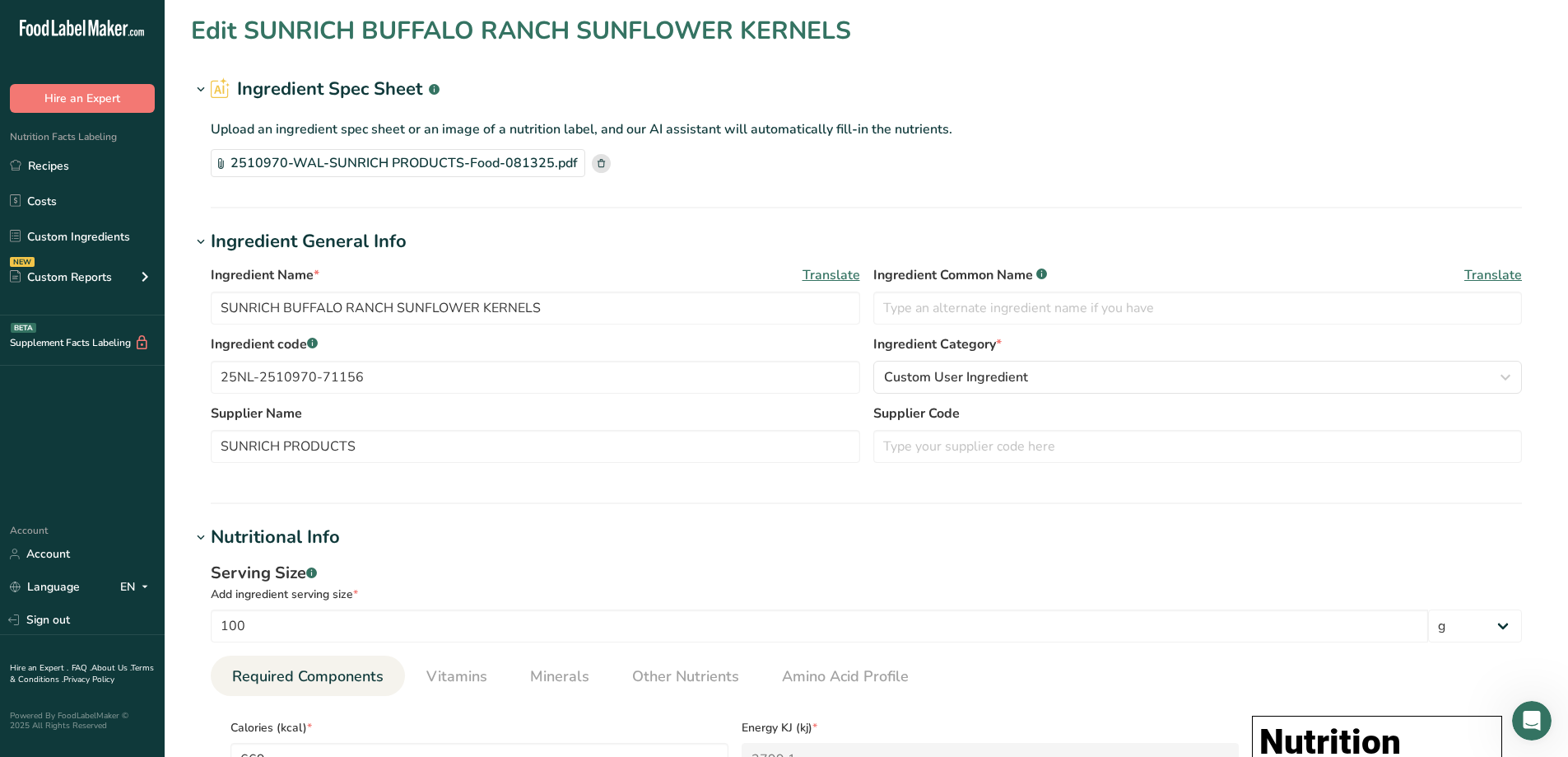
scroll to position [0, 0]
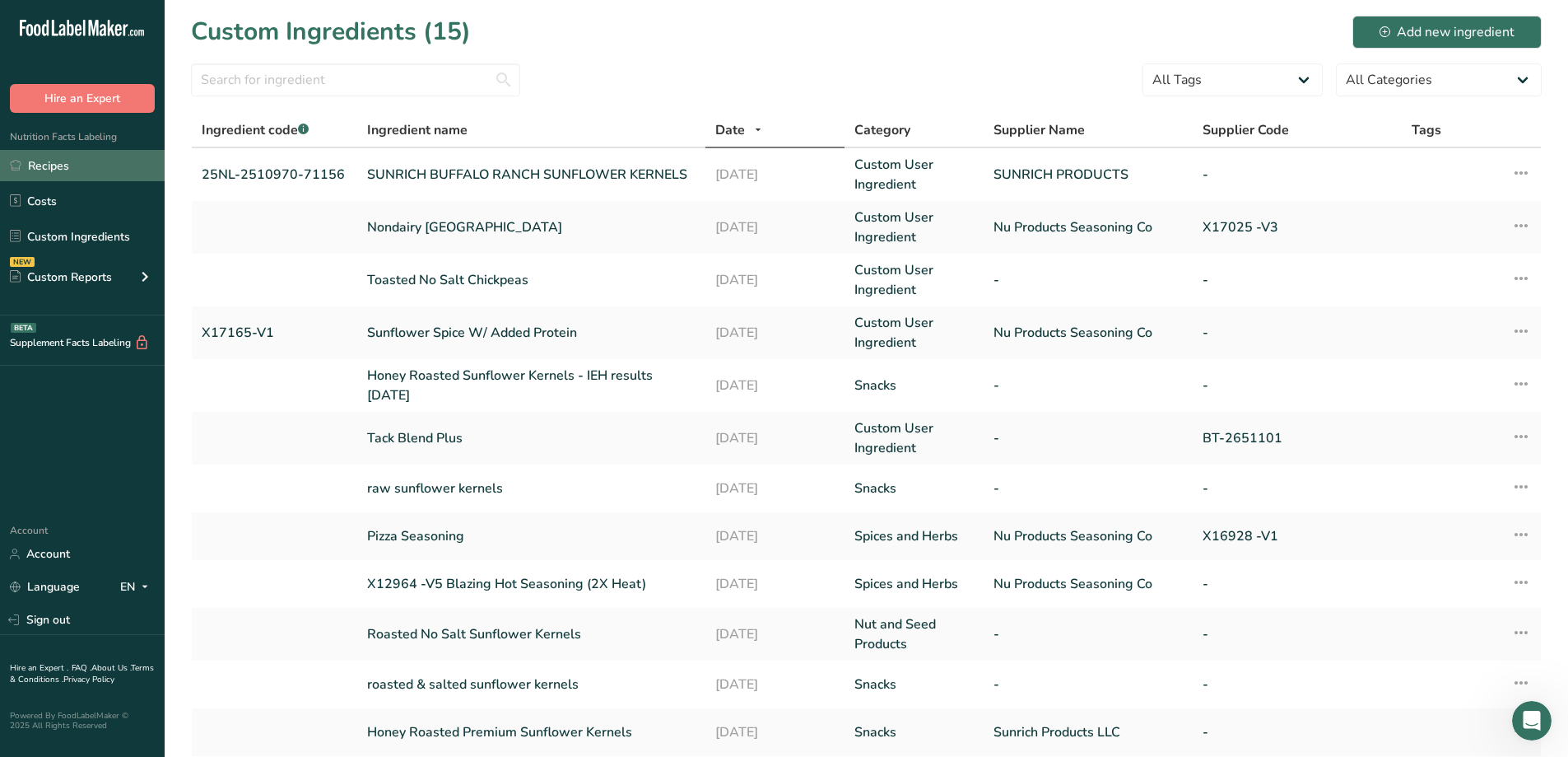
click at [51, 170] on link "Recipes" at bounding box center [82, 165] width 165 height 31
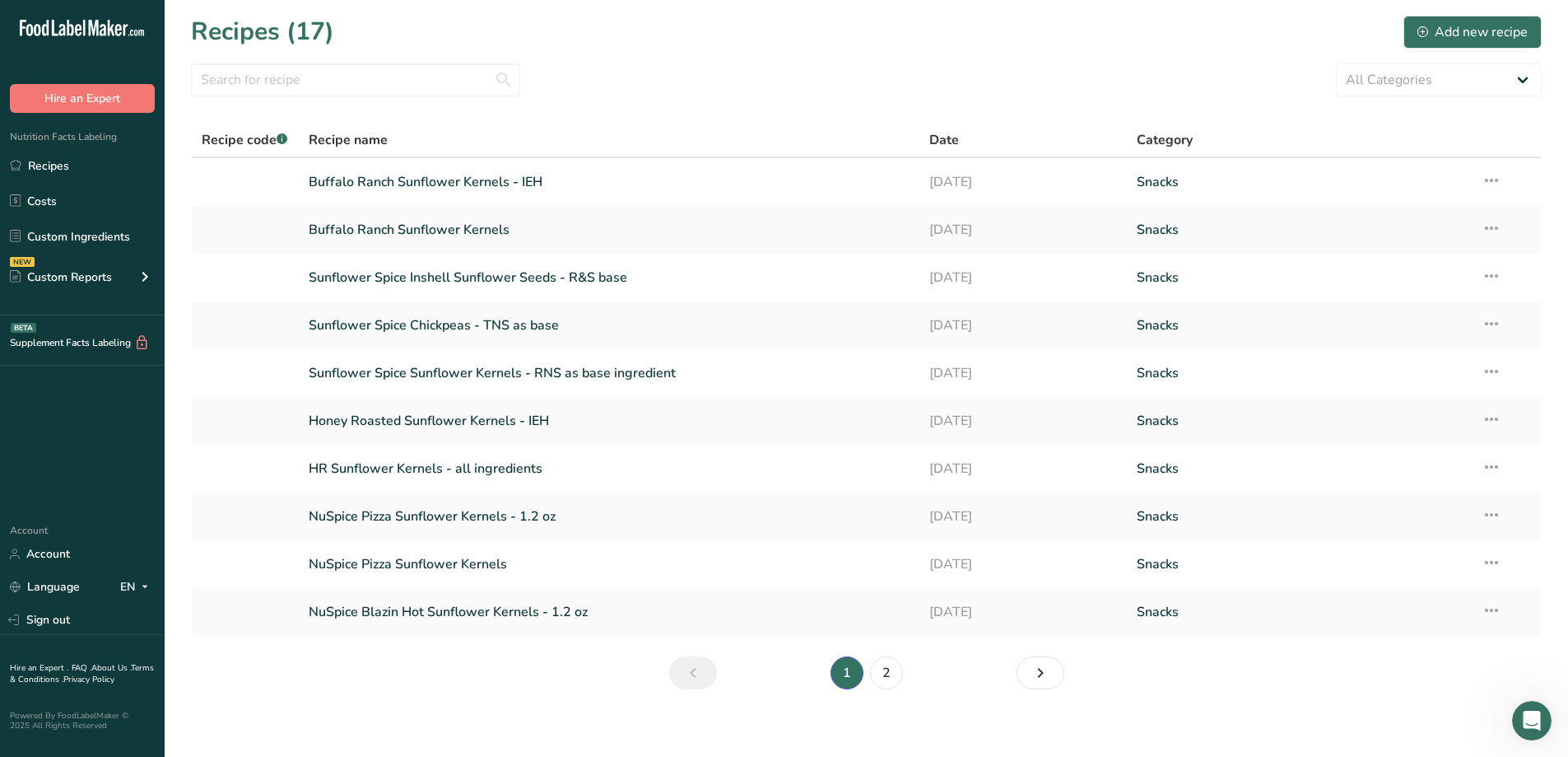
click at [247, 137] on span "Recipe code .a-a{fill:#347362;}.b-a{fill:#fff;}" at bounding box center [244, 140] width 85 height 18
click at [370, 182] on link "Buffalo Ranch Sunflower Kernels - IEH" at bounding box center [609, 182] width 602 height 35
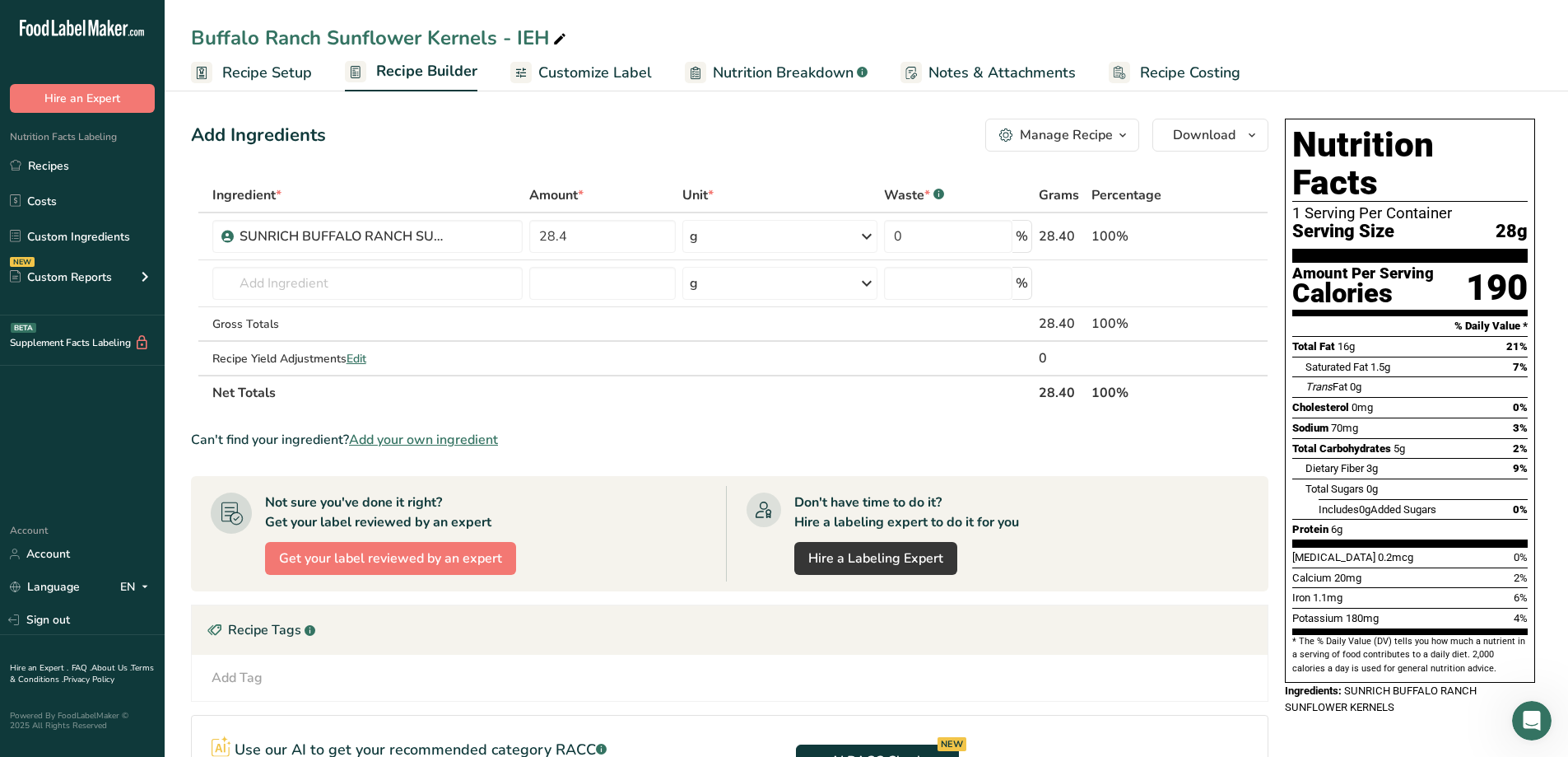
click at [253, 76] on span "Recipe Setup" at bounding box center [268, 72] width 90 height 22
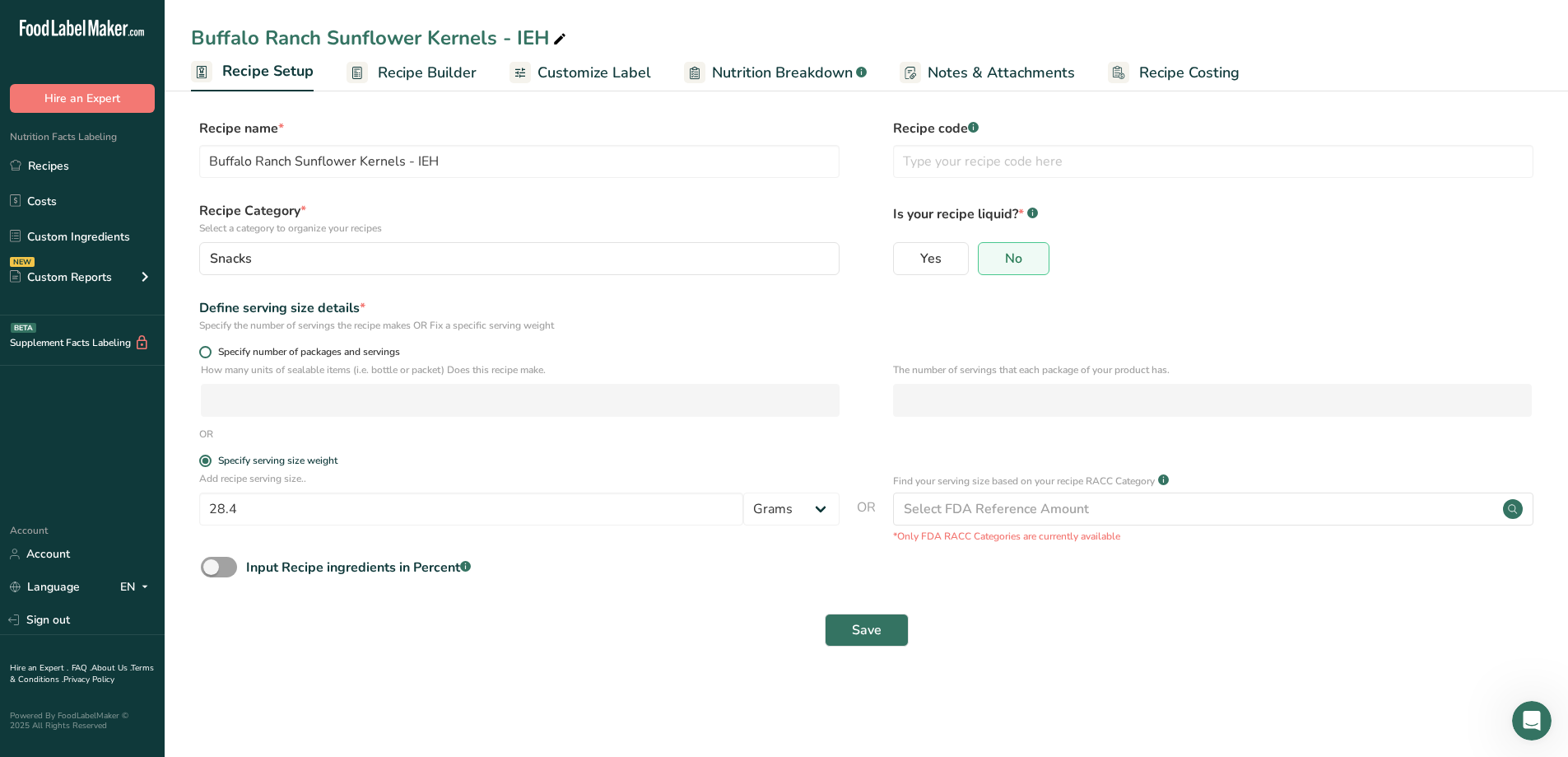
click at [206, 353] on span at bounding box center [204, 351] width 12 height 12
click at [206, 353] on input "Specify number of packages and servings" at bounding box center [204, 352] width 11 height 11
radio input "true"
radio input "false"
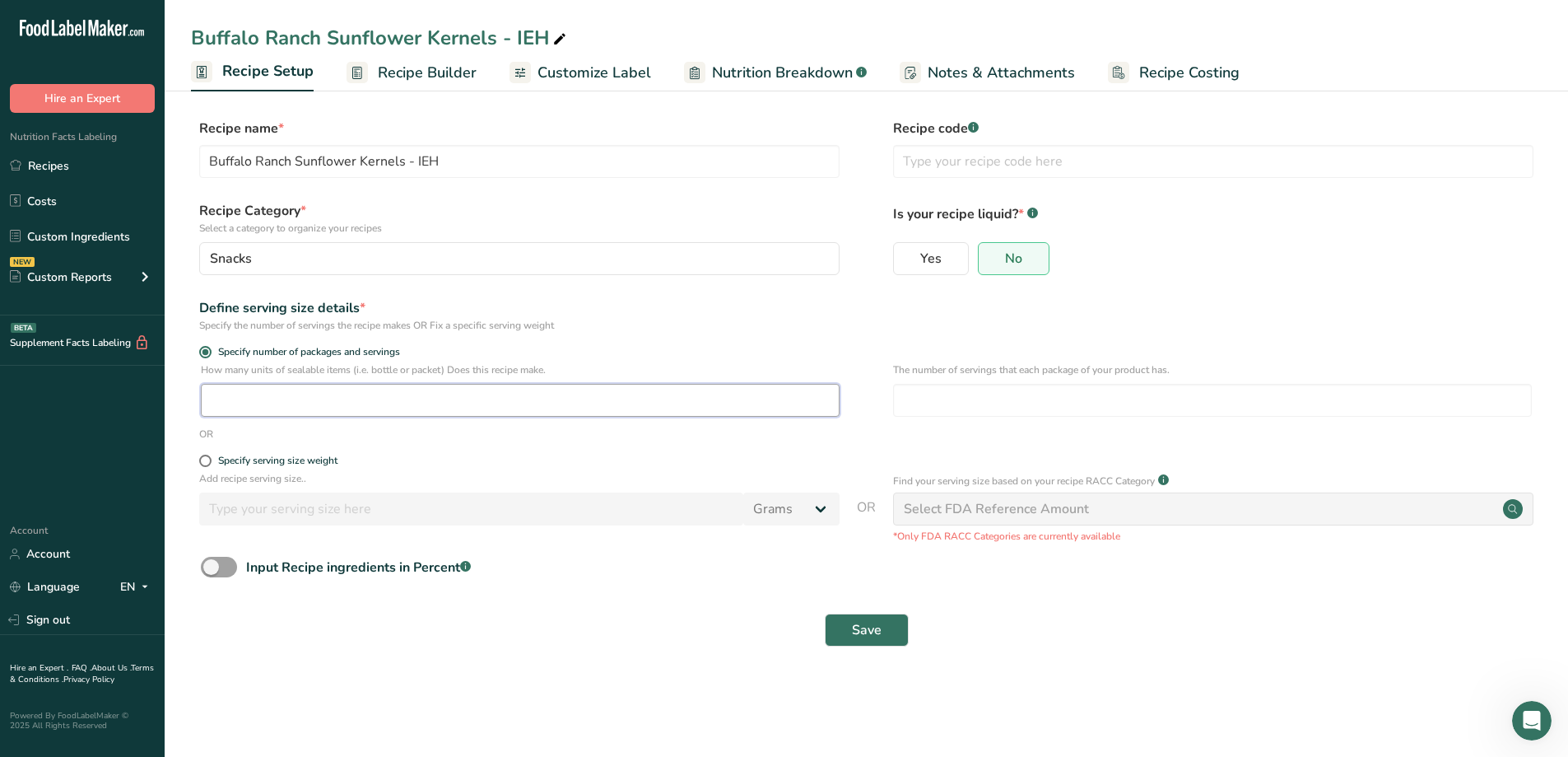
click at [236, 404] on input "number" at bounding box center [520, 400] width 639 height 33
type input "100"
click at [861, 631] on span "Save" at bounding box center [867, 630] width 29 height 20
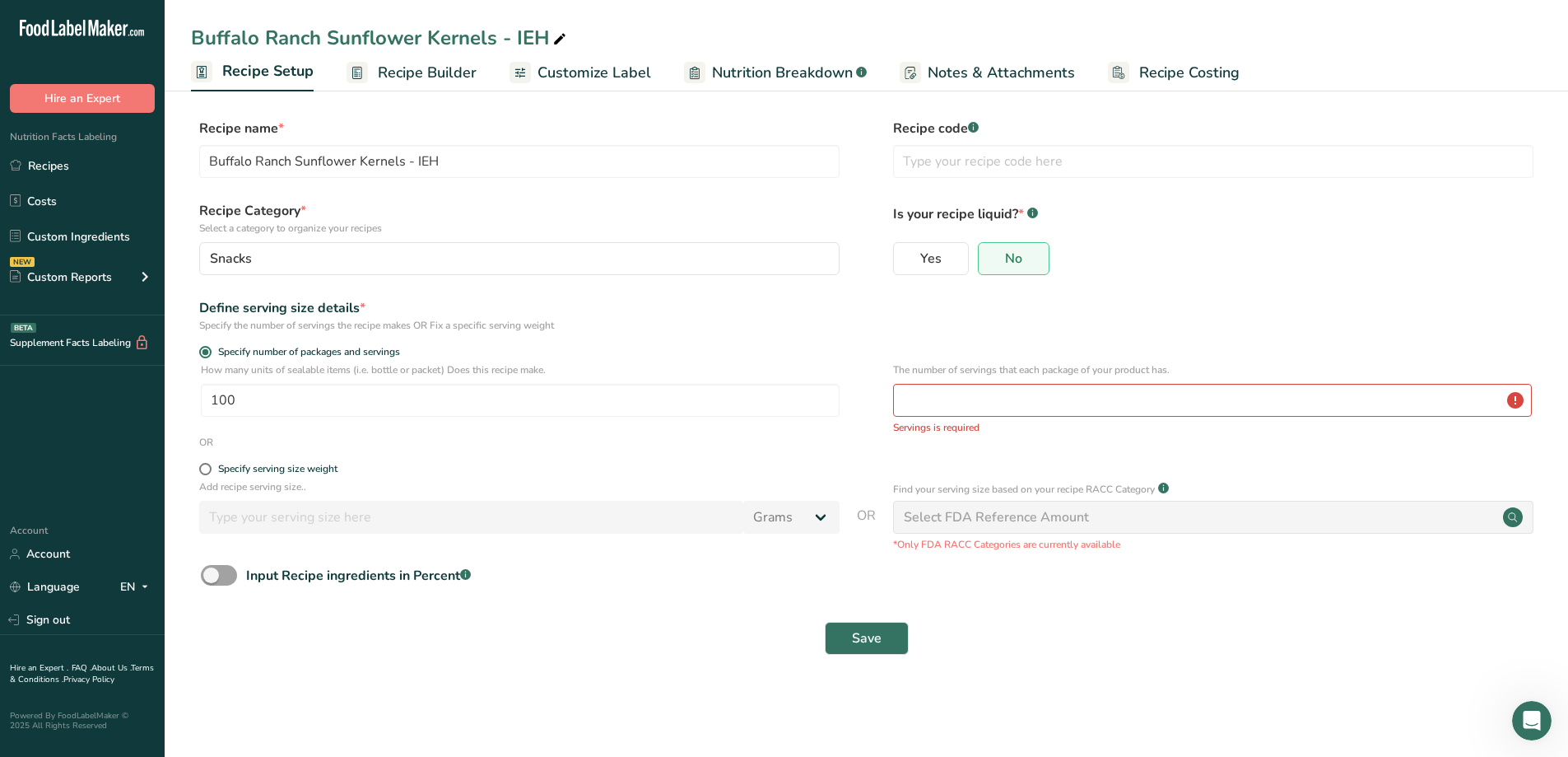
click at [453, 75] on span "Recipe Builder" at bounding box center [427, 72] width 99 height 22
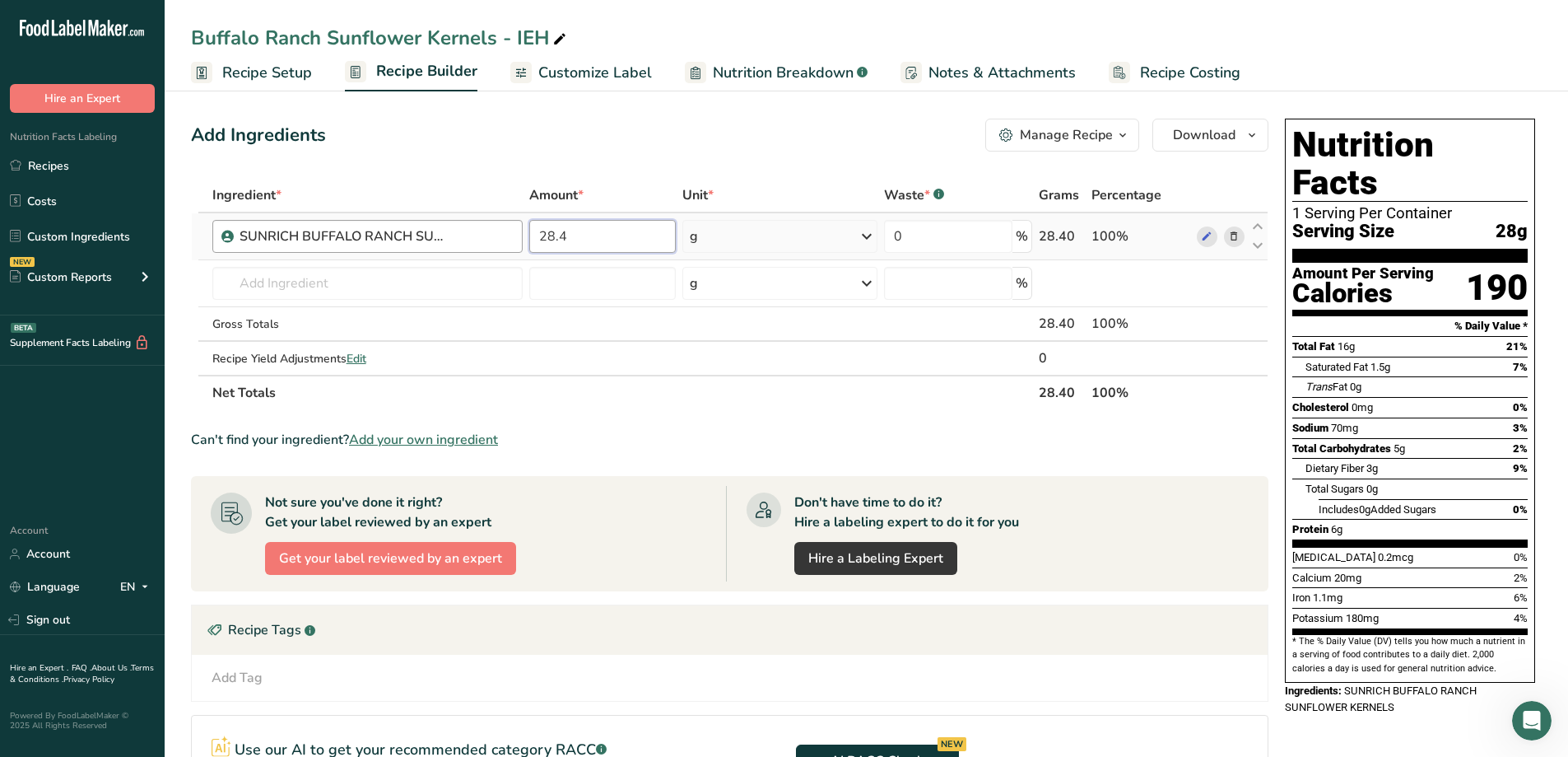
drag, startPoint x: 577, startPoint y: 231, endPoint x: 498, endPoint y: 231, distance: 79.0
click at [498, 231] on tr "SUNRICH BUFFALO RANCH SUNFLOWER KERNELS 28.4 g Weight Units g kg mg See more Vo…" at bounding box center [729, 236] width 1076 height 47
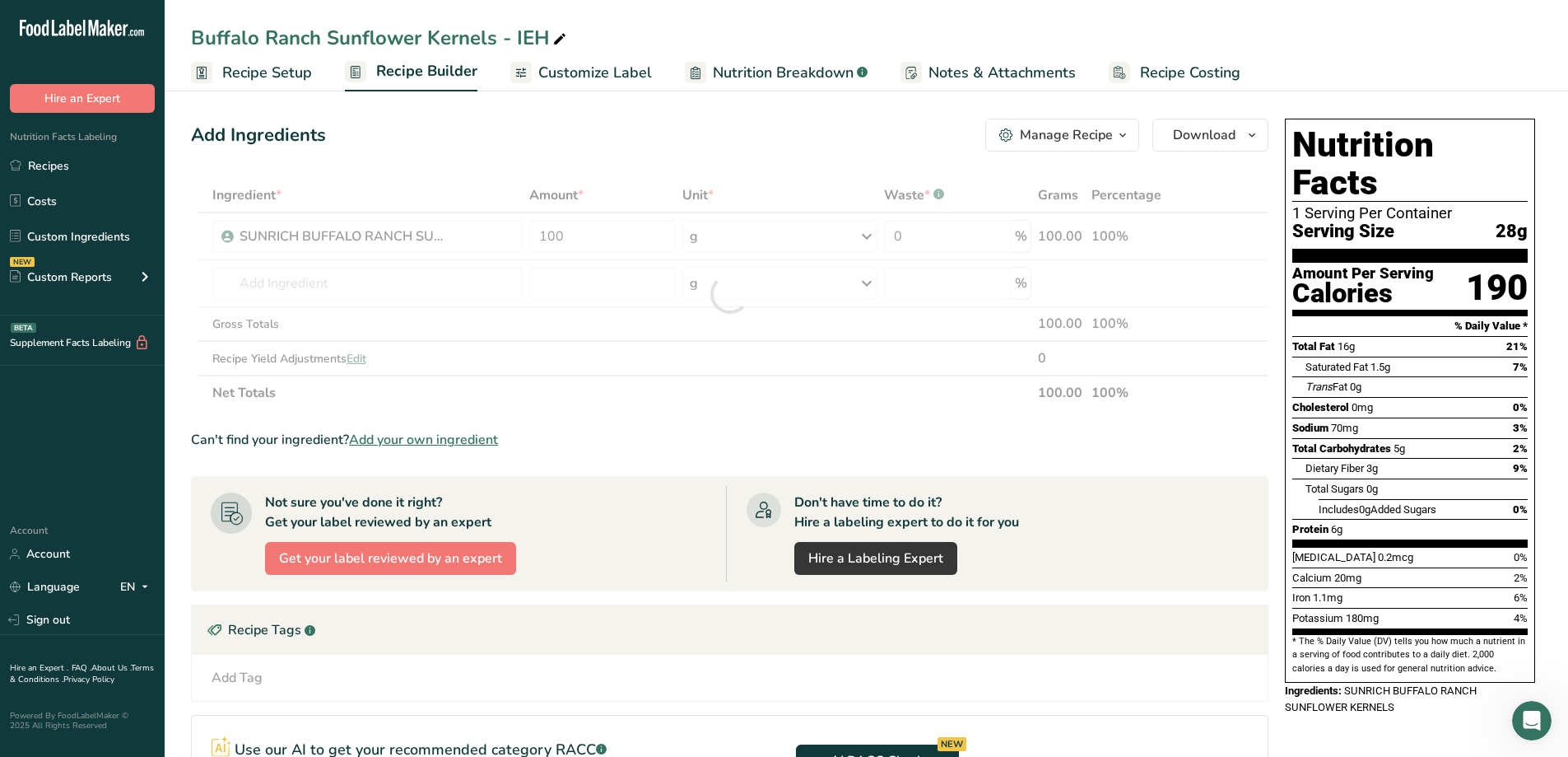
click at [829, 420] on section "Ingredient * Amount * Unit * Waste * .a-a{fill:#347362;}.b-a{fill:#fff;} Grams …" at bounding box center [729, 572] width 1078 height 789
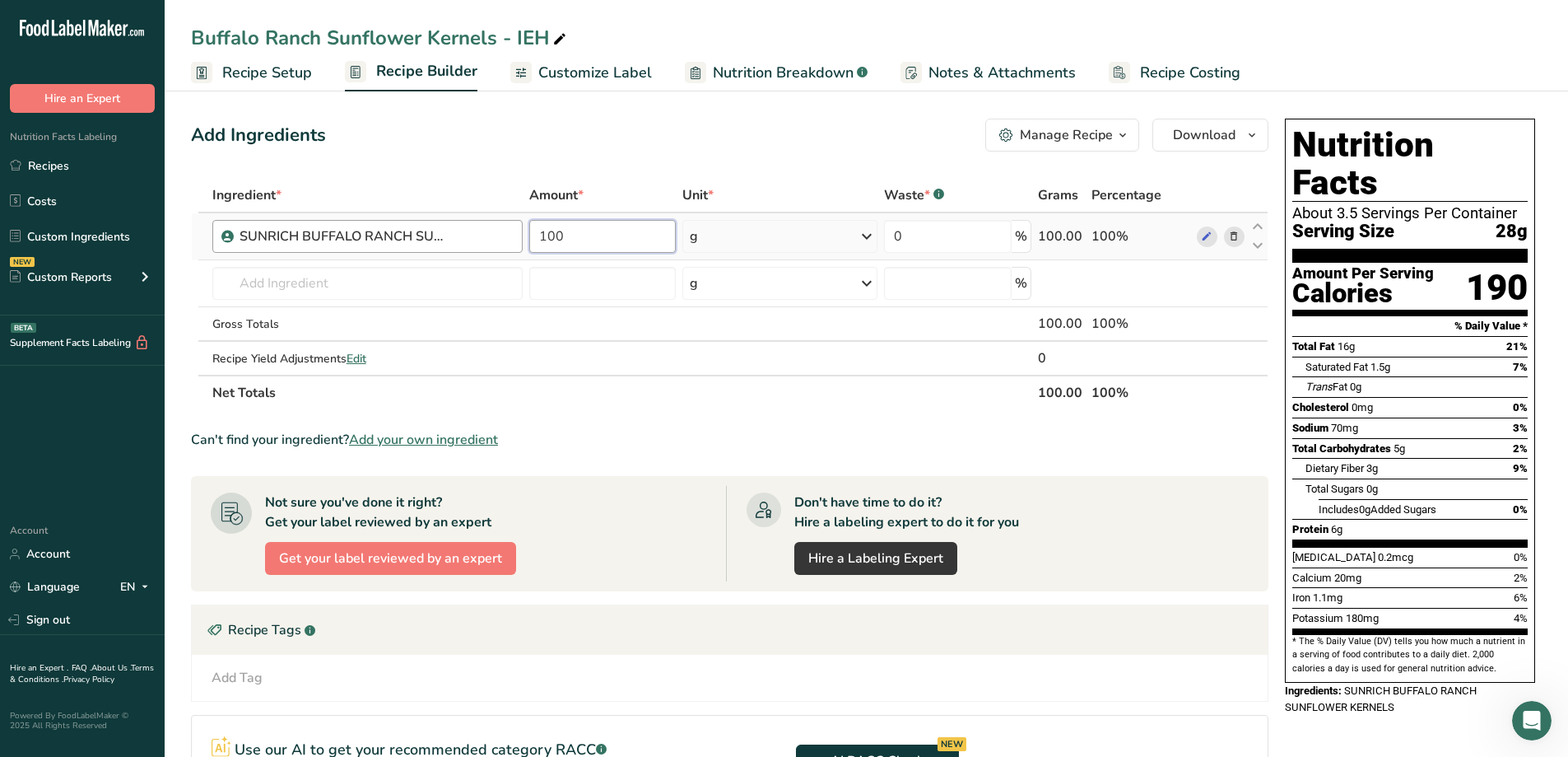
drag, startPoint x: 571, startPoint y: 237, endPoint x: 510, endPoint y: 236, distance: 61.0
click at [510, 236] on tr "SUNRICH BUFFALO RANCH SUNFLOWER KERNELS 100 g Weight Units g kg mg See more Vol…" at bounding box center [729, 236] width 1076 height 47
type input "28.4"
click at [731, 405] on div "Ingredient * Amount * Unit * Waste * .a-a{fill:#347362;}.b-a{fill:#fff;} Grams …" at bounding box center [729, 293] width 1078 height 232
click at [298, 70] on span "Recipe Setup" at bounding box center [268, 72] width 90 height 22
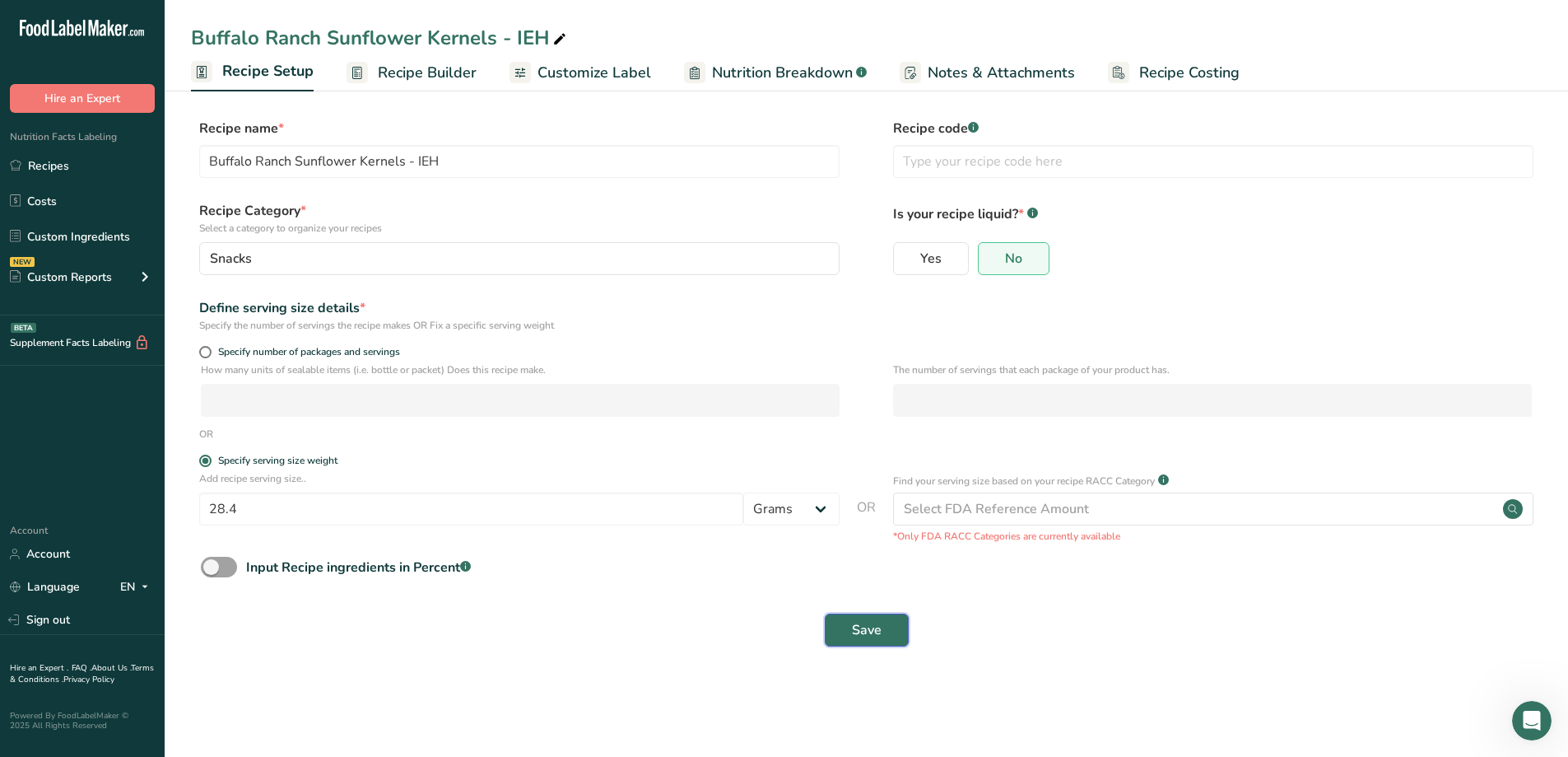
click at [863, 621] on span "Save" at bounding box center [867, 630] width 29 height 20
